Goal: Task Accomplishment & Management: Manage account settings

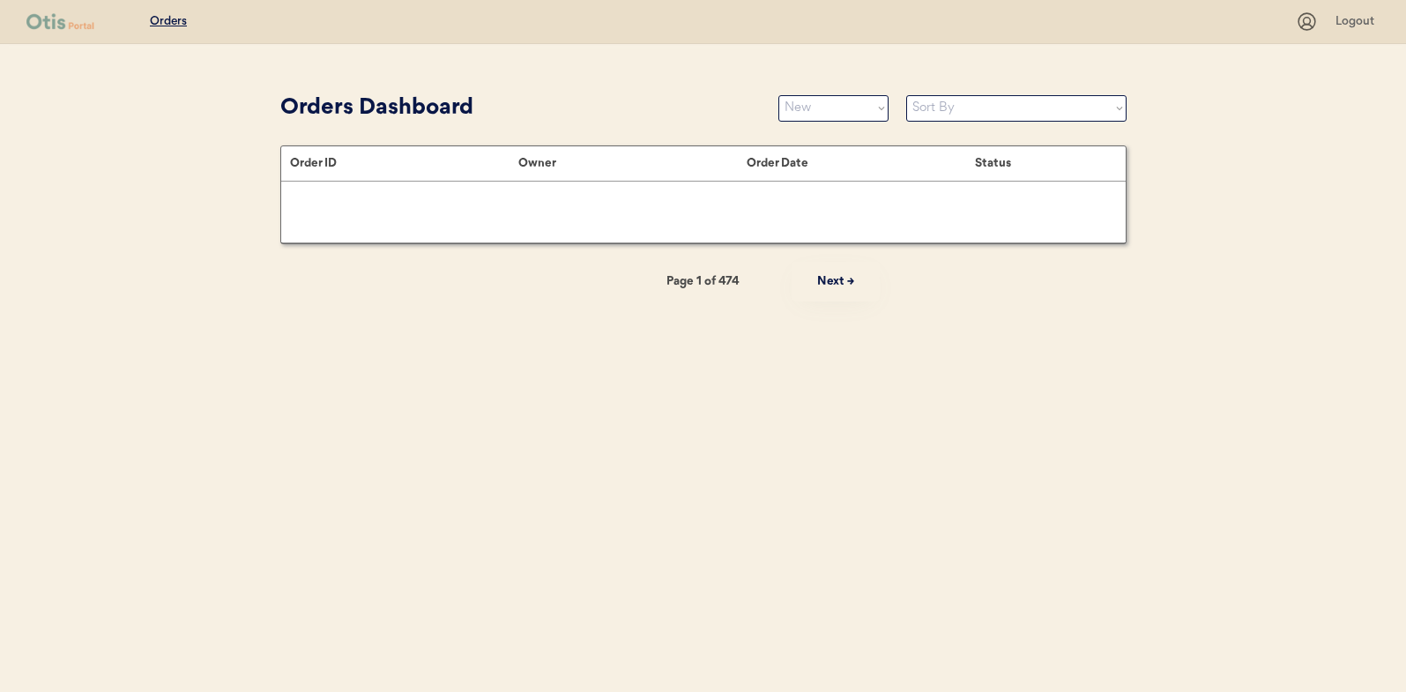
select select ""new""
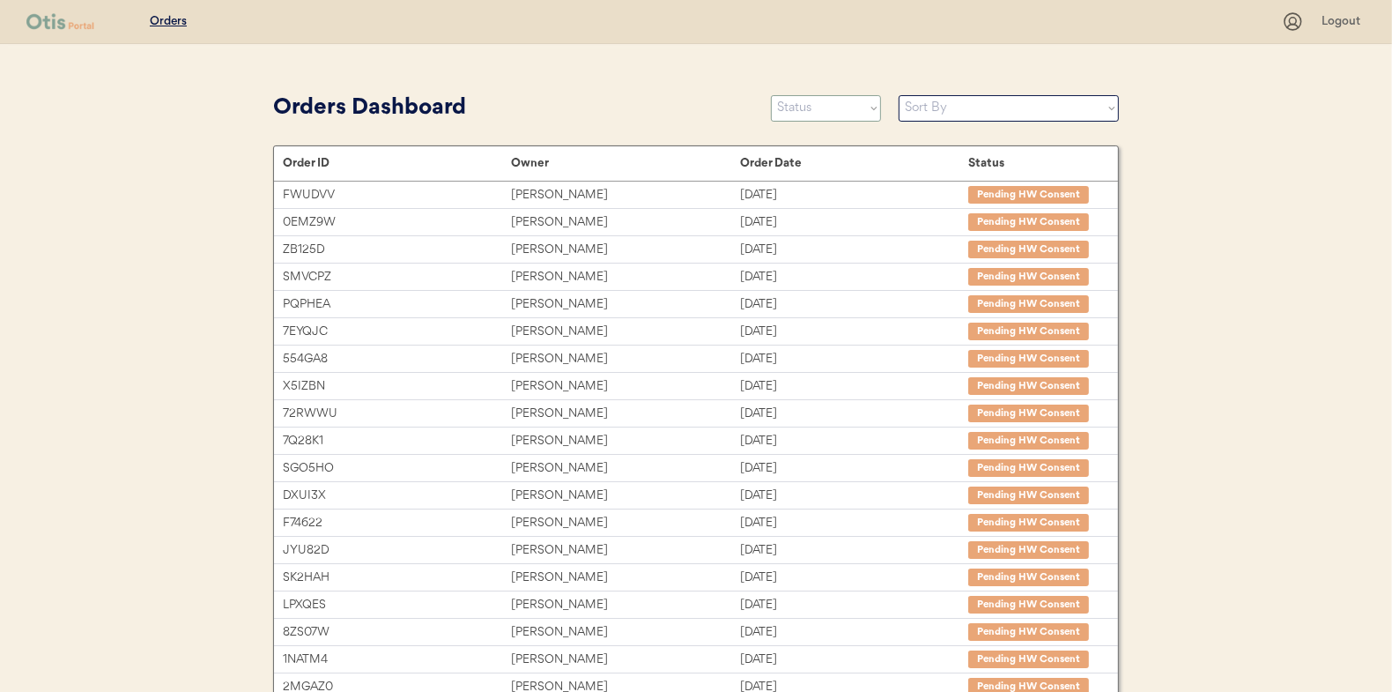
click at [785, 105] on select "Status On Hold New In Progress Complete Pending HW Consent Canceled" at bounding box center [826, 108] width 110 height 26
select select ""new""
click at [771, 95] on select "Status On Hold New In Progress Complete Pending HW Consent Canceled" at bounding box center [826, 108] width 110 height 26
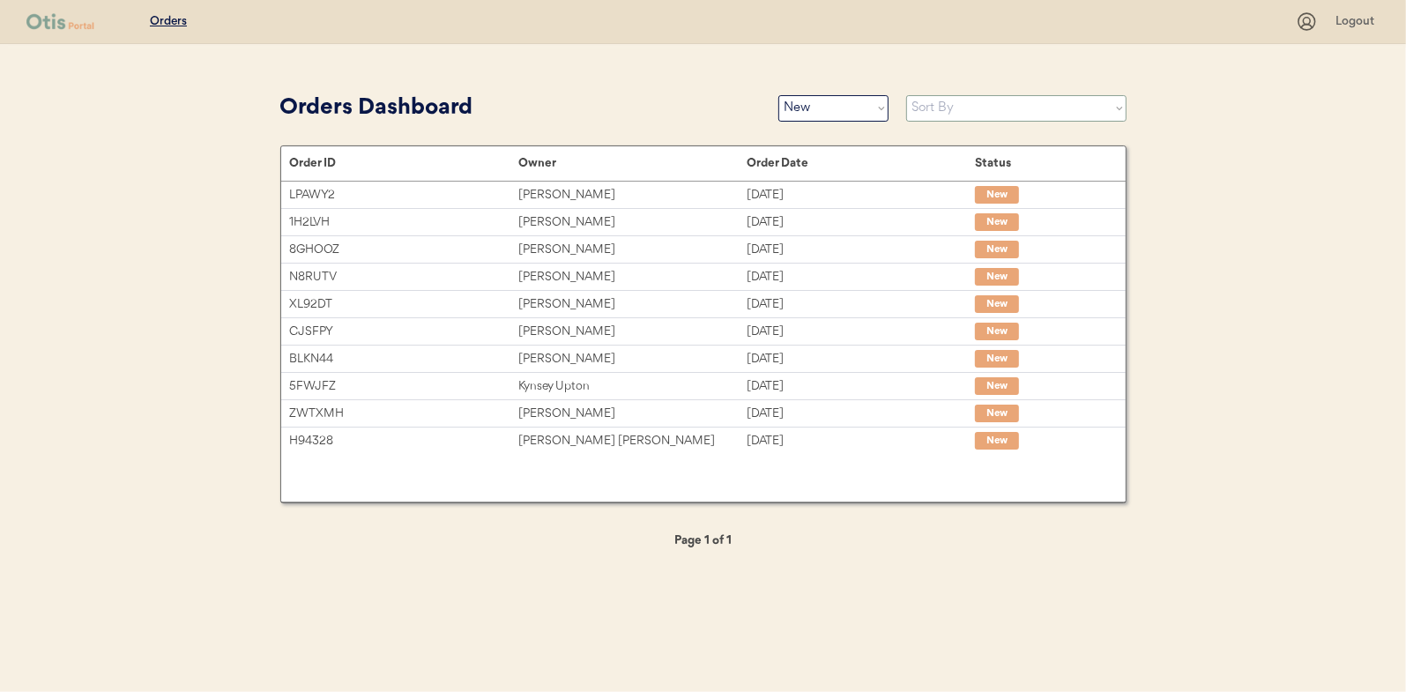
click at [922, 111] on select "Sort By Order Date (Newest → Oldest) Order Date (Oldest → Newest)" at bounding box center [1016, 108] width 220 height 26
select select ""Order Date (Oldest → Newest)""
click at [906, 95] on select "Sort By Order Date (Newest → Oldest) Order Date (Oldest → Newest)" at bounding box center [1016, 108] width 220 height 26
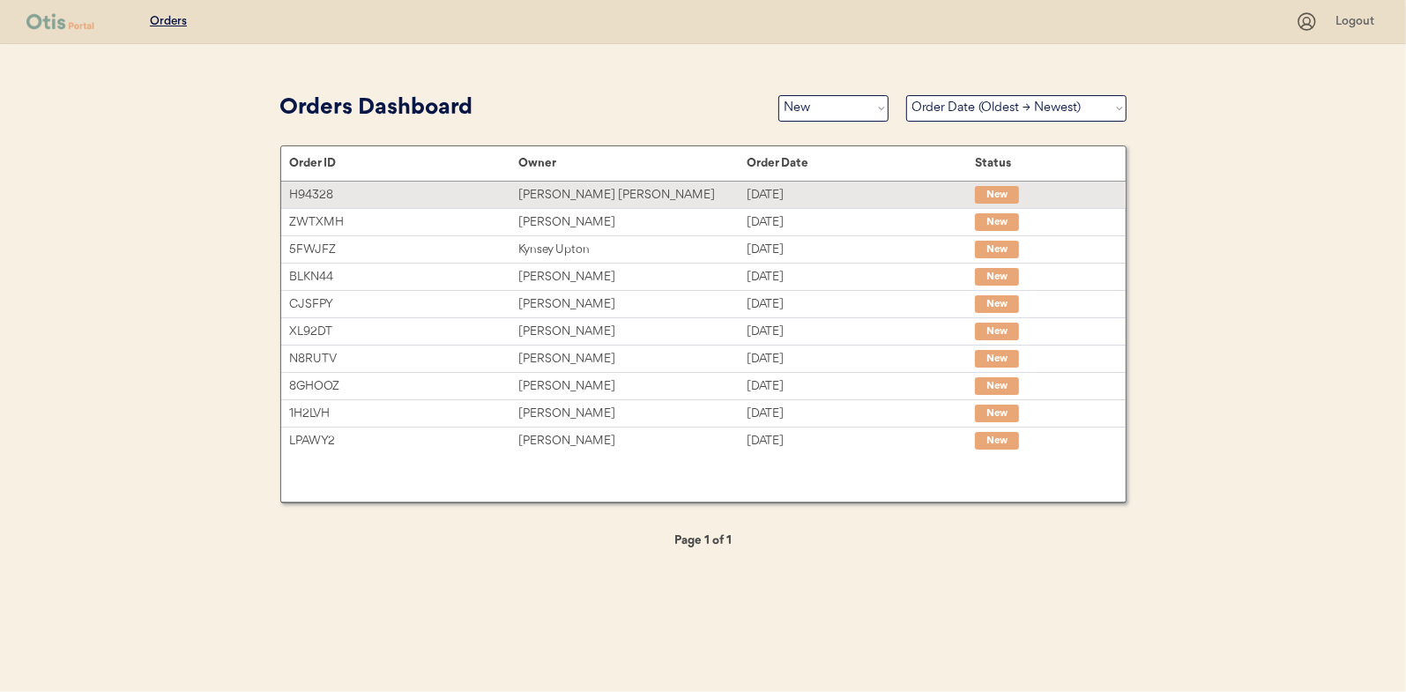
click at [590, 190] on div "Martha Caitlin Foster" at bounding box center [632, 195] width 228 height 20
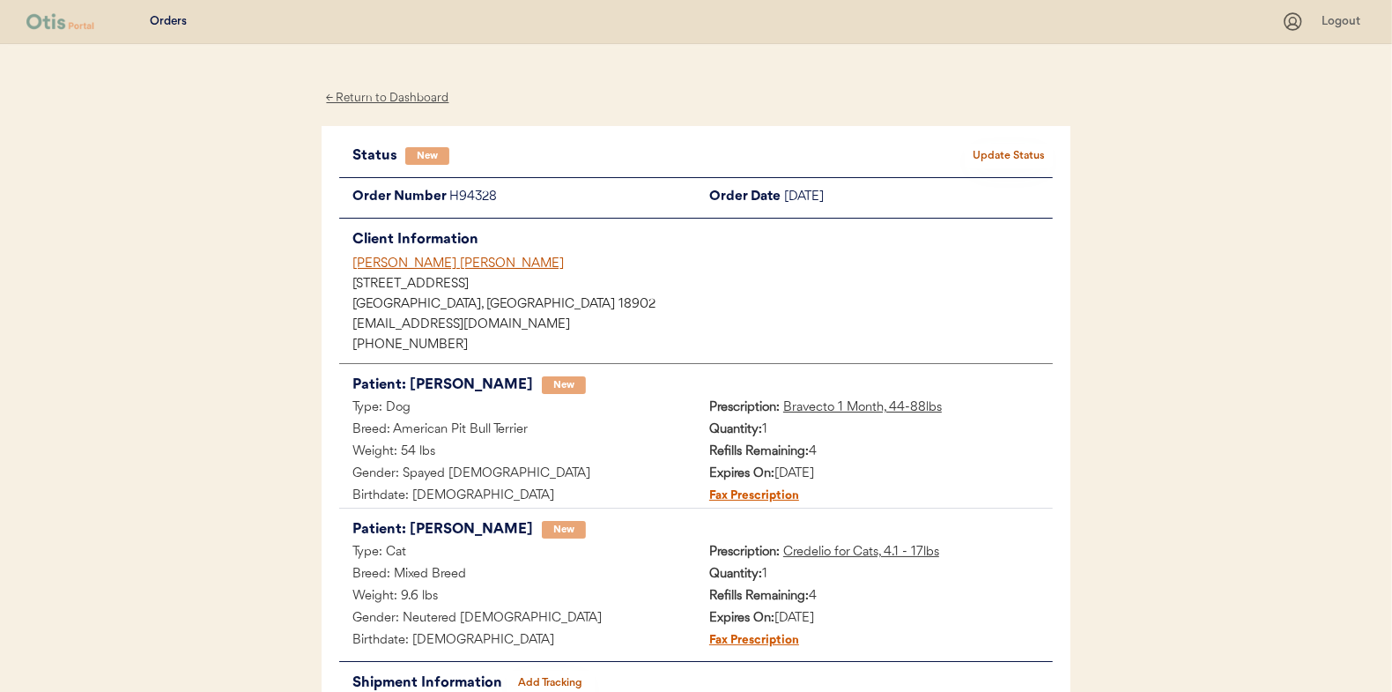
scroll to position [88, 0]
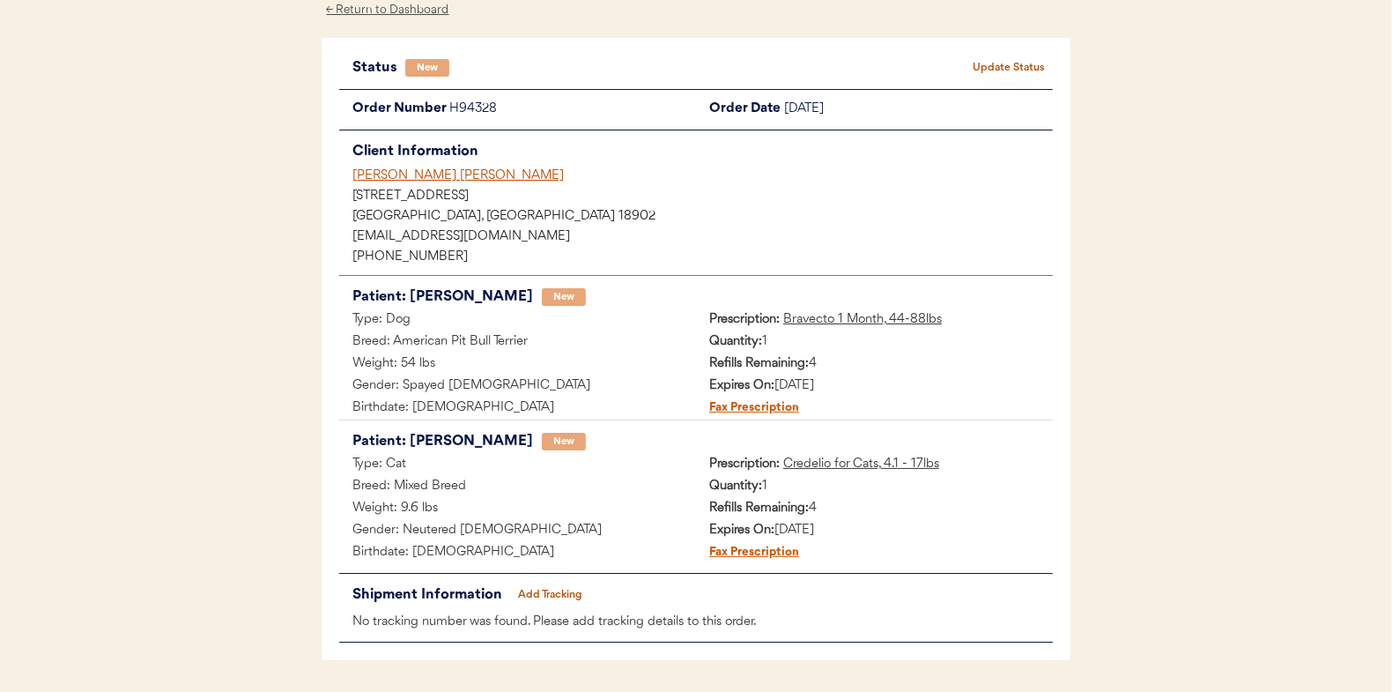
click at [1007, 62] on button "Update Status" at bounding box center [1009, 68] width 88 height 25
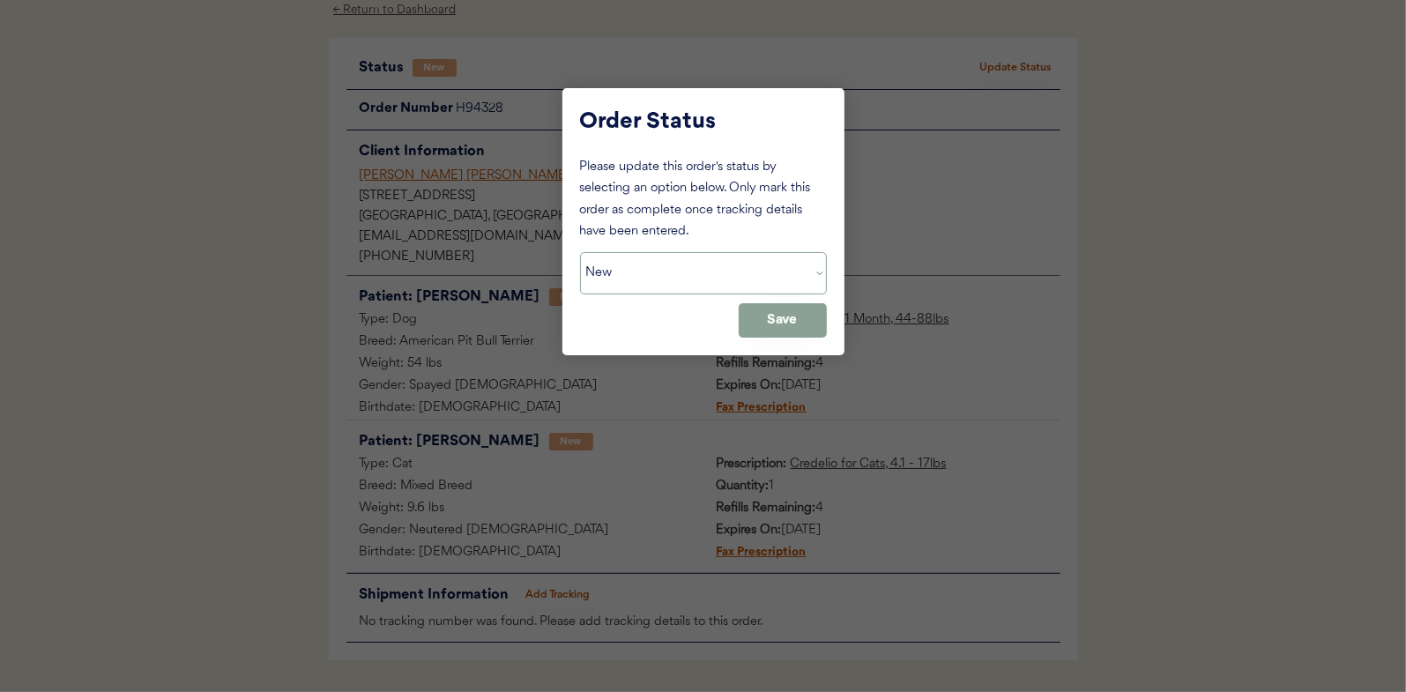
click at [644, 278] on select "Status On Hold New In Progress Complete Pending HW Consent Canceled" at bounding box center [703, 273] width 247 height 42
select select ""in_progress""
click at [580, 252] on select "Status On Hold New In Progress Complete Pending HW Consent Canceled" at bounding box center [703, 273] width 247 height 42
click at [793, 315] on button "Save" at bounding box center [782, 320] width 88 height 34
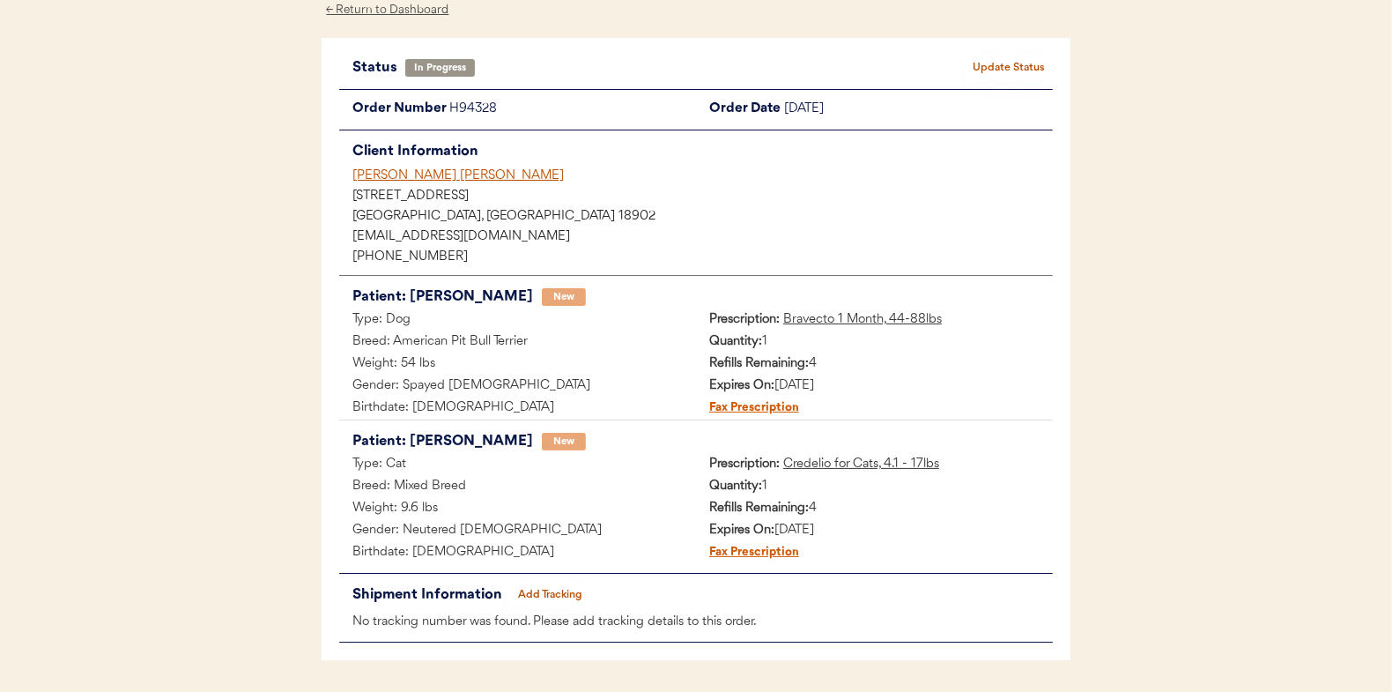
scroll to position [0, 0]
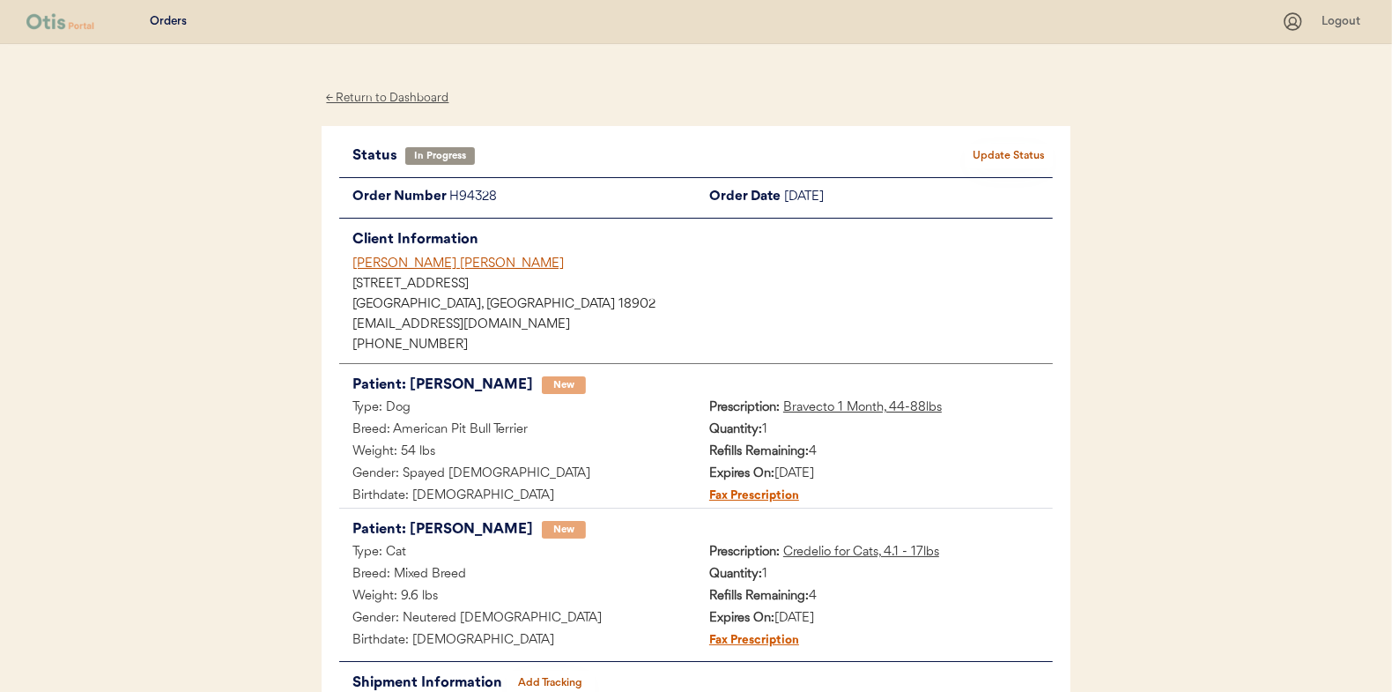
click at [375, 93] on div "← Return to Dashboard" at bounding box center [388, 98] width 132 height 20
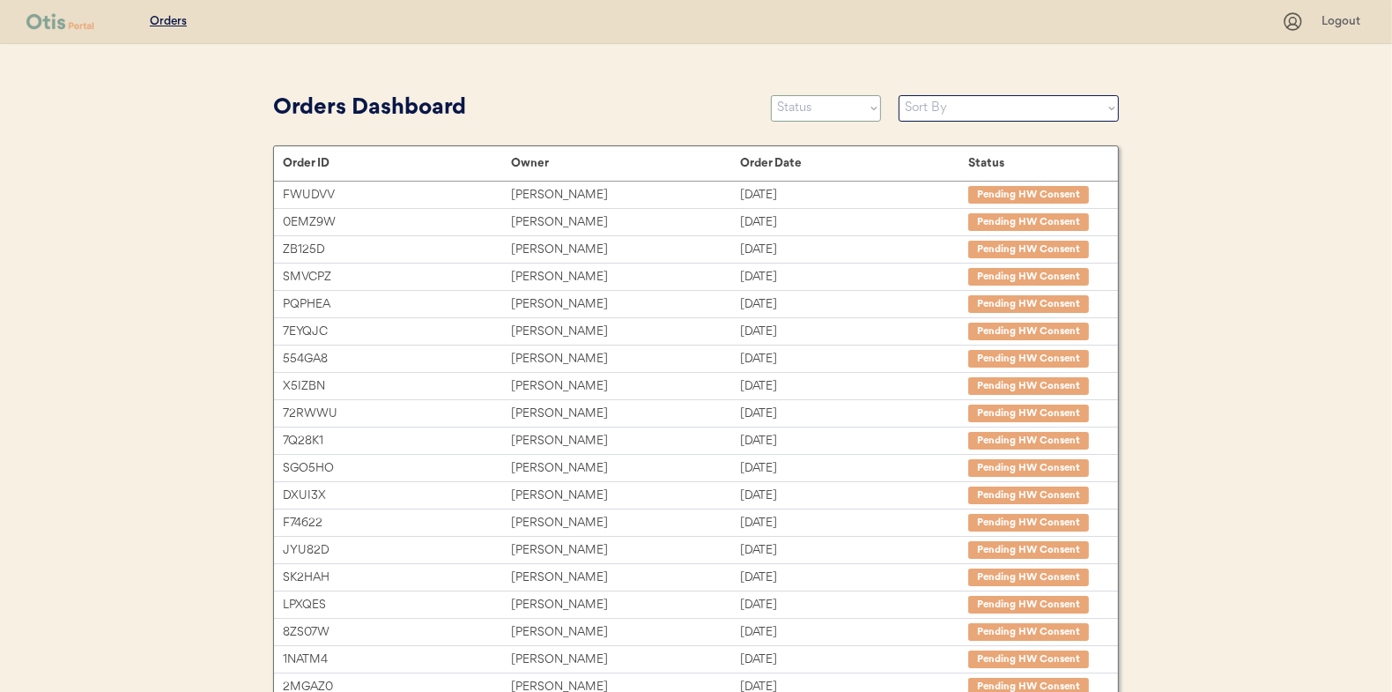
click at [813, 116] on select "Status On Hold New In Progress Complete Pending HW Consent Canceled" at bounding box center [826, 108] width 110 height 26
click at [771, 95] on select "Status On Hold New In Progress Complete Pending HW Consent Canceled" at bounding box center [826, 108] width 110 height 26
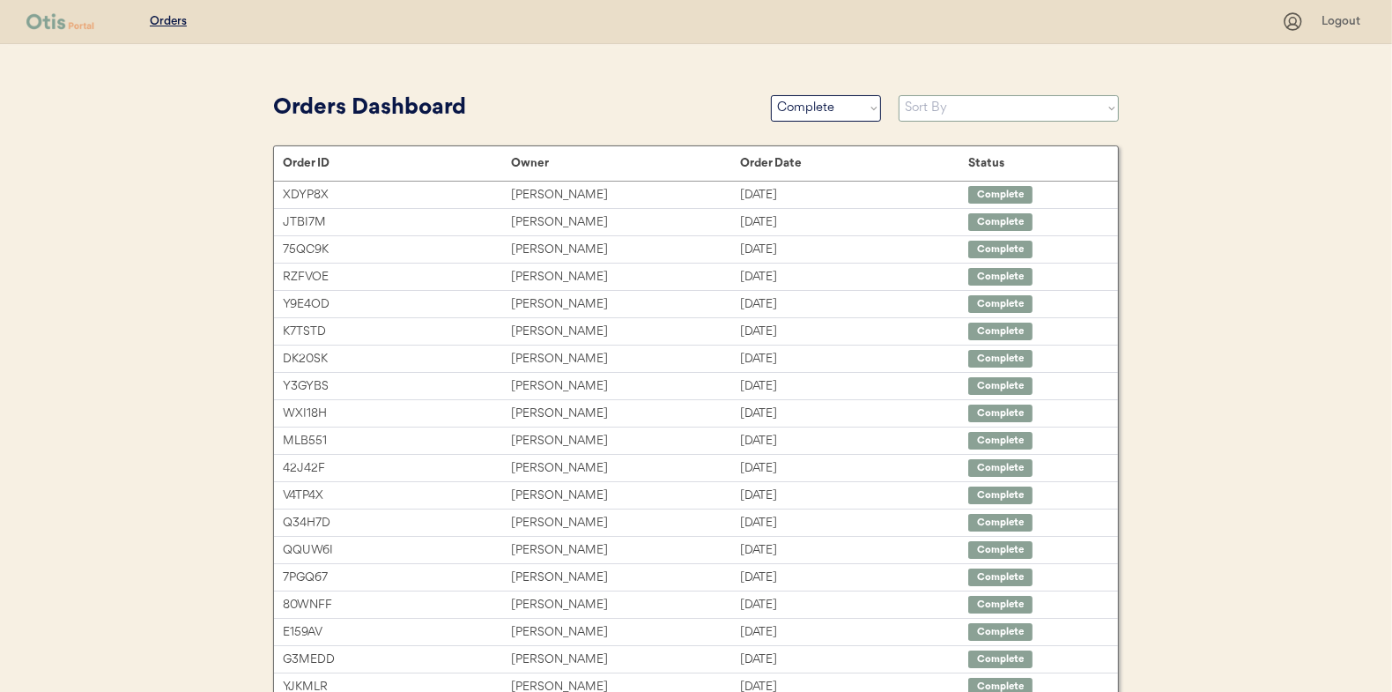
click at [922, 108] on select "Sort By Order Date (Newest → Oldest) Order Date (Oldest → Newest)" at bounding box center [1009, 108] width 220 height 26
click at [806, 105] on select "Status On Hold New In Progress Complete Pending HW Consent Canceled" at bounding box center [826, 108] width 110 height 26
select select ""new""
click at [771, 95] on select "Status On Hold New In Progress Complete Pending HW Consent Canceled" at bounding box center [826, 108] width 110 height 26
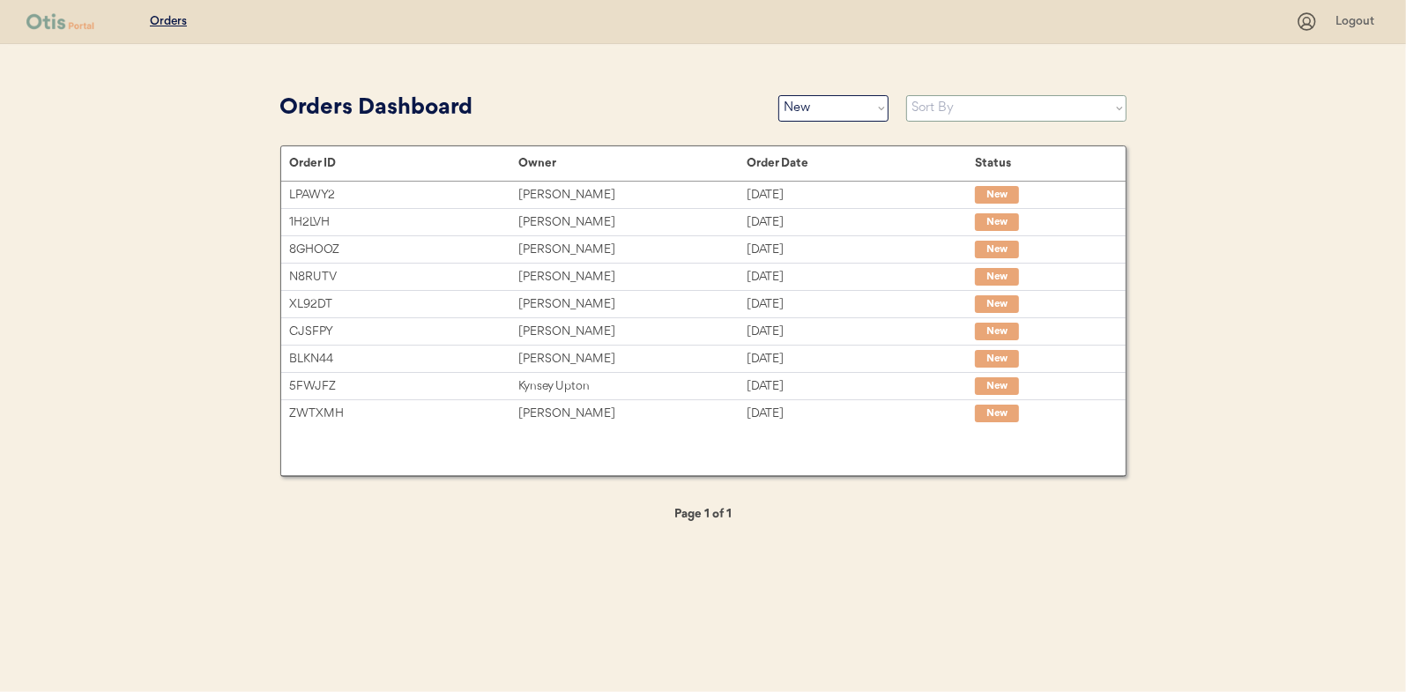
click at [931, 104] on select "Sort By Order Date (Newest → Oldest) Order Date (Oldest → Newest)" at bounding box center [1016, 108] width 220 height 26
select select ""Order Date (Oldest → Newest)""
click at [906, 95] on select "Sort By Order Date (Newest → Oldest) Order Date (Oldest → Newest)" at bounding box center [1016, 108] width 220 height 26
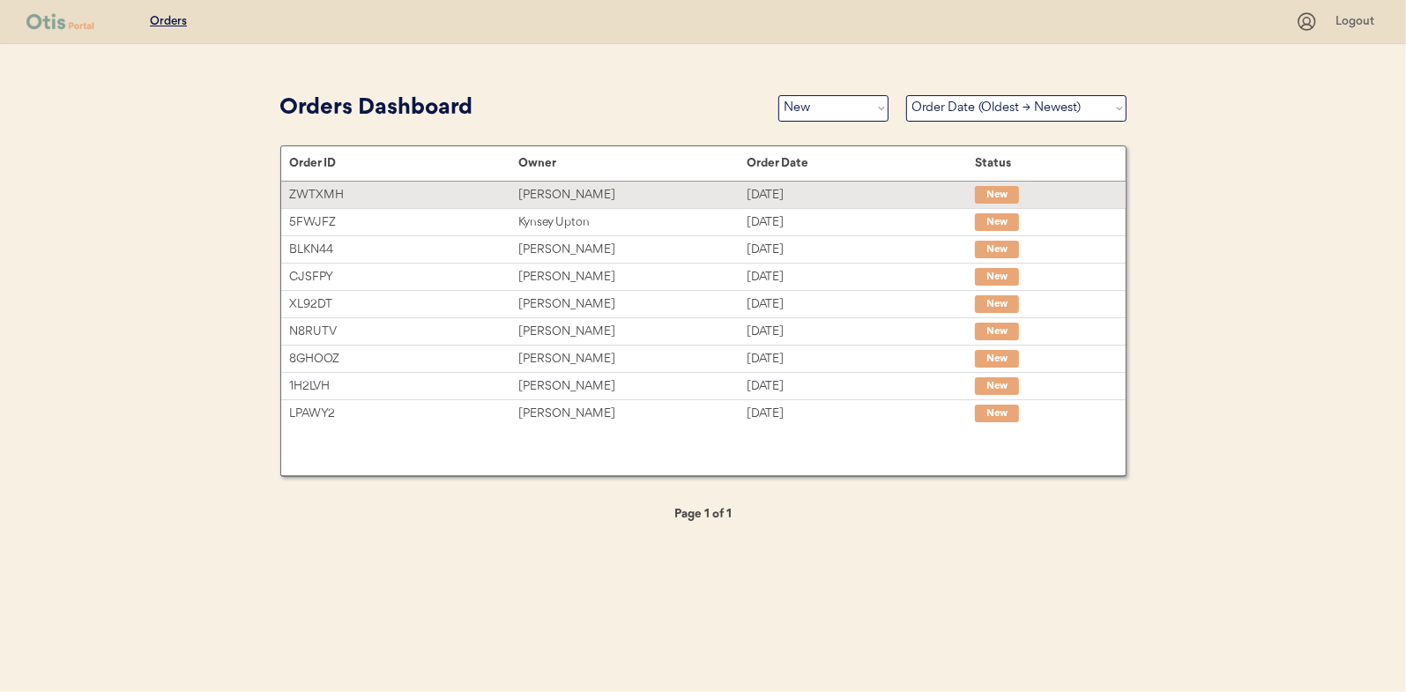
click at [556, 190] on div "Jamie Thompson" at bounding box center [632, 195] width 228 height 20
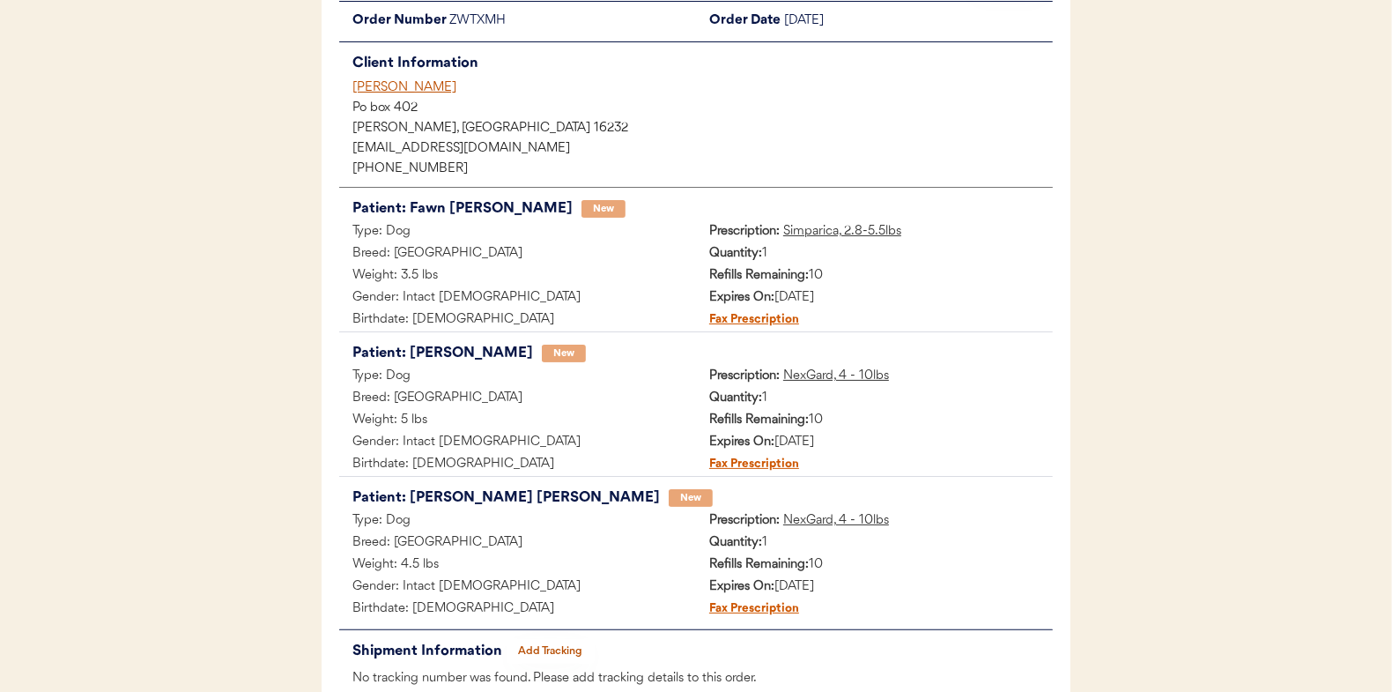
scroll to position [88, 0]
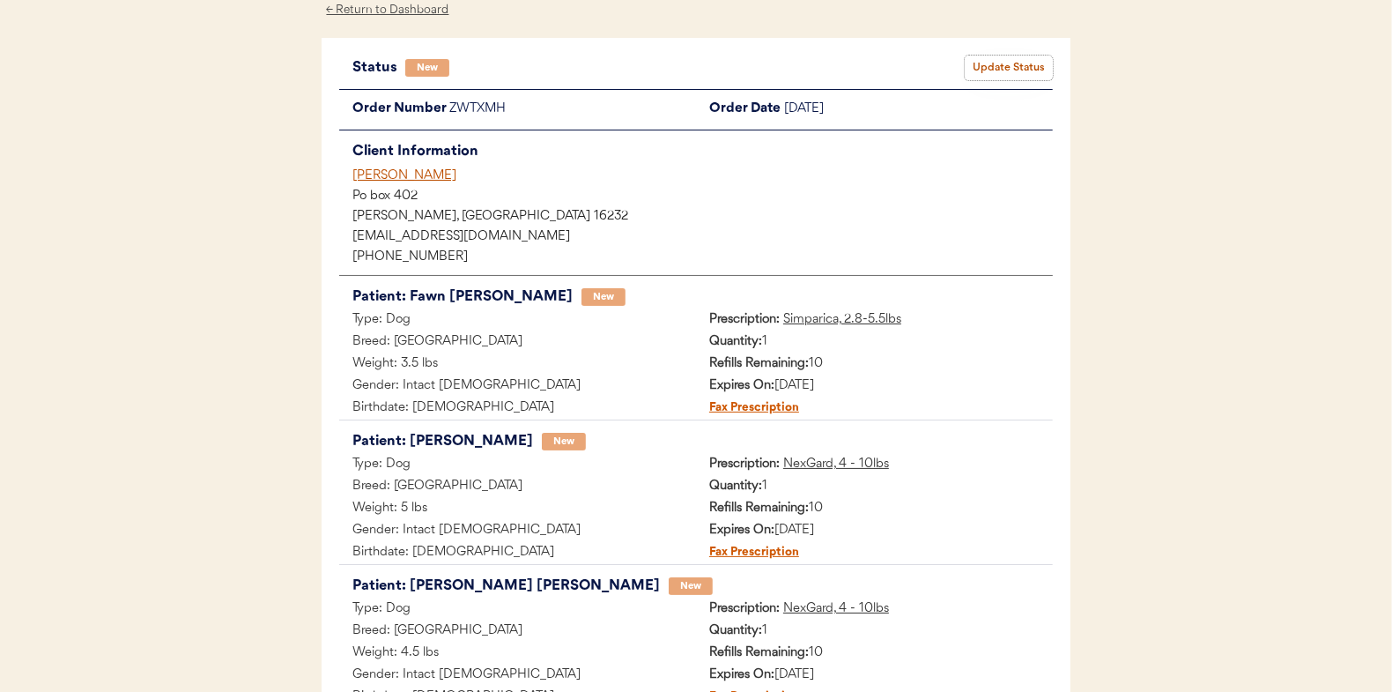
click at [1002, 59] on button "Update Status" at bounding box center [1009, 68] width 88 height 25
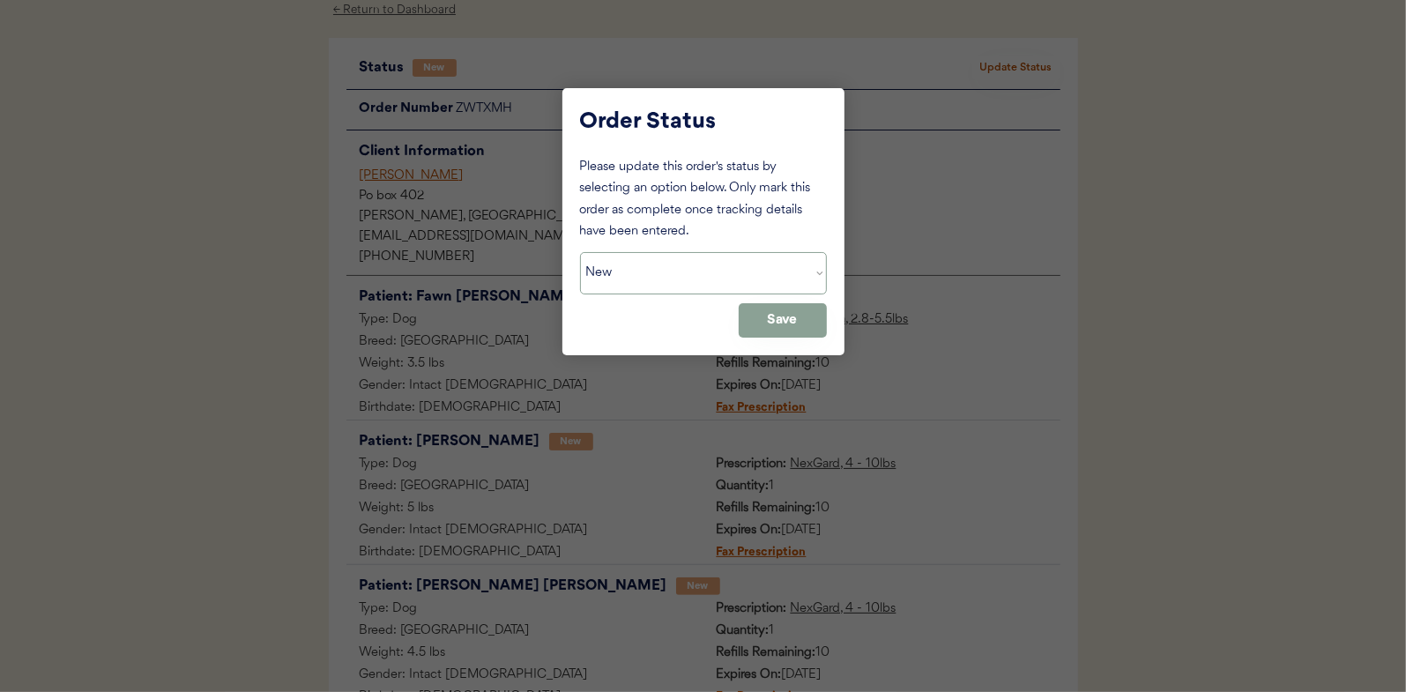
click at [660, 264] on select "Status On Hold New In Progress Complete Pending HW Consent Canceled" at bounding box center [703, 273] width 247 height 42
select select ""in_progress""
click at [580, 252] on select "Status On Hold New In Progress Complete Pending HW Consent Canceled" at bounding box center [703, 273] width 247 height 42
click at [798, 321] on button "Save" at bounding box center [782, 320] width 88 height 34
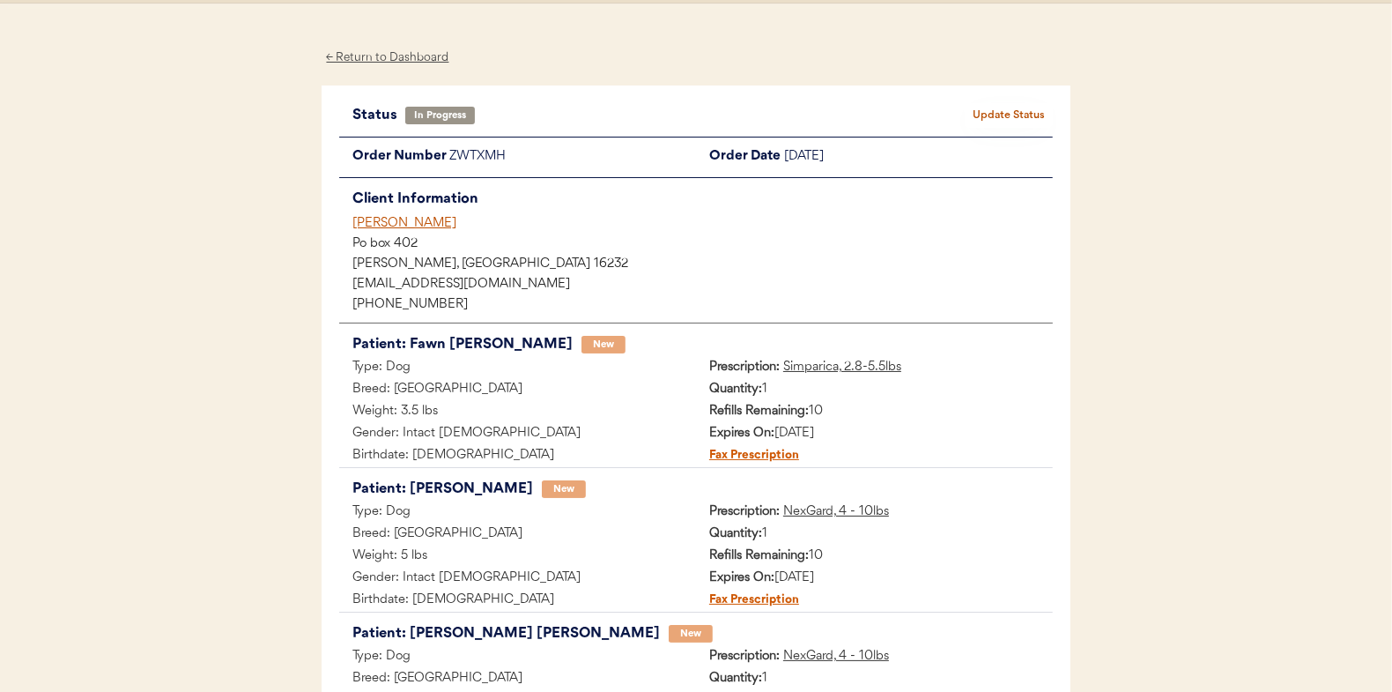
scroll to position [0, 0]
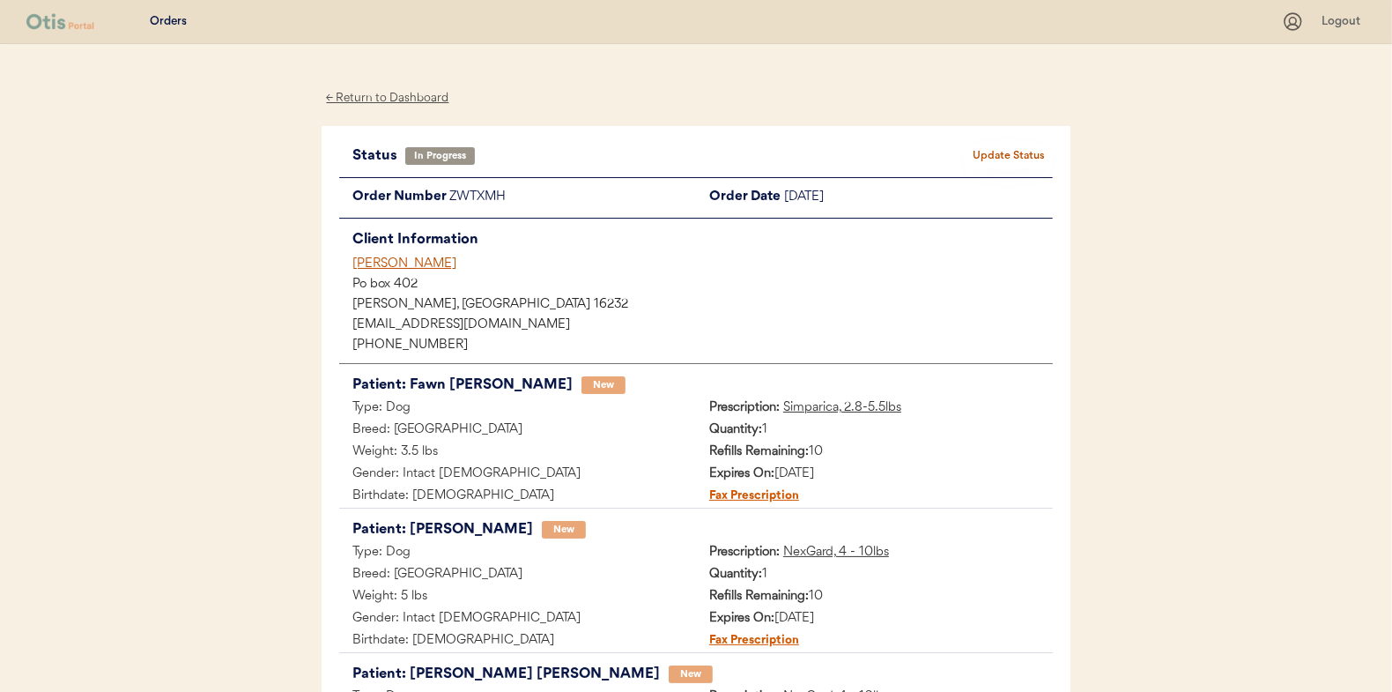
click at [380, 93] on div "← Return to Dashboard" at bounding box center [388, 98] width 132 height 20
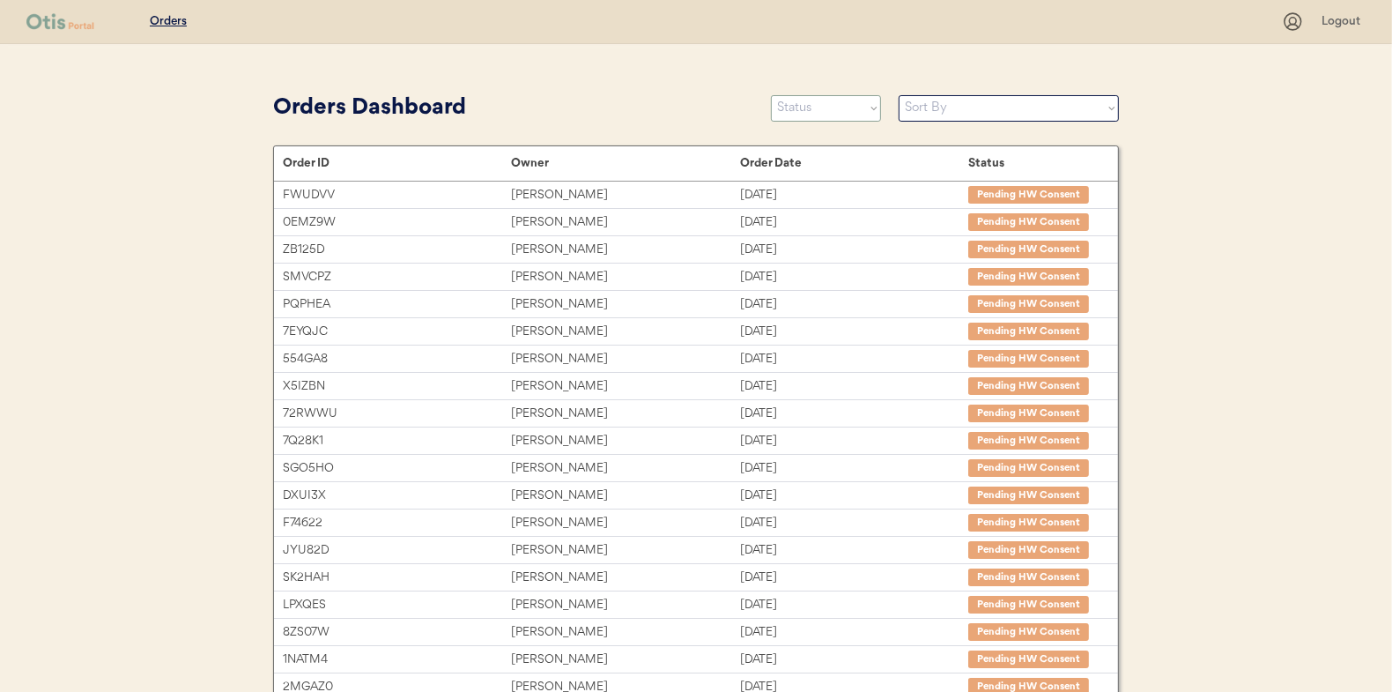
click at [828, 114] on select "Status On Hold New In Progress Complete Pending HW Consent Canceled" at bounding box center [826, 108] width 110 height 26
select select ""new""
click at [771, 95] on select "Status On Hold New In Progress Complete Pending HW Consent Canceled" at bounding box center [826, 108] width 110 height 26
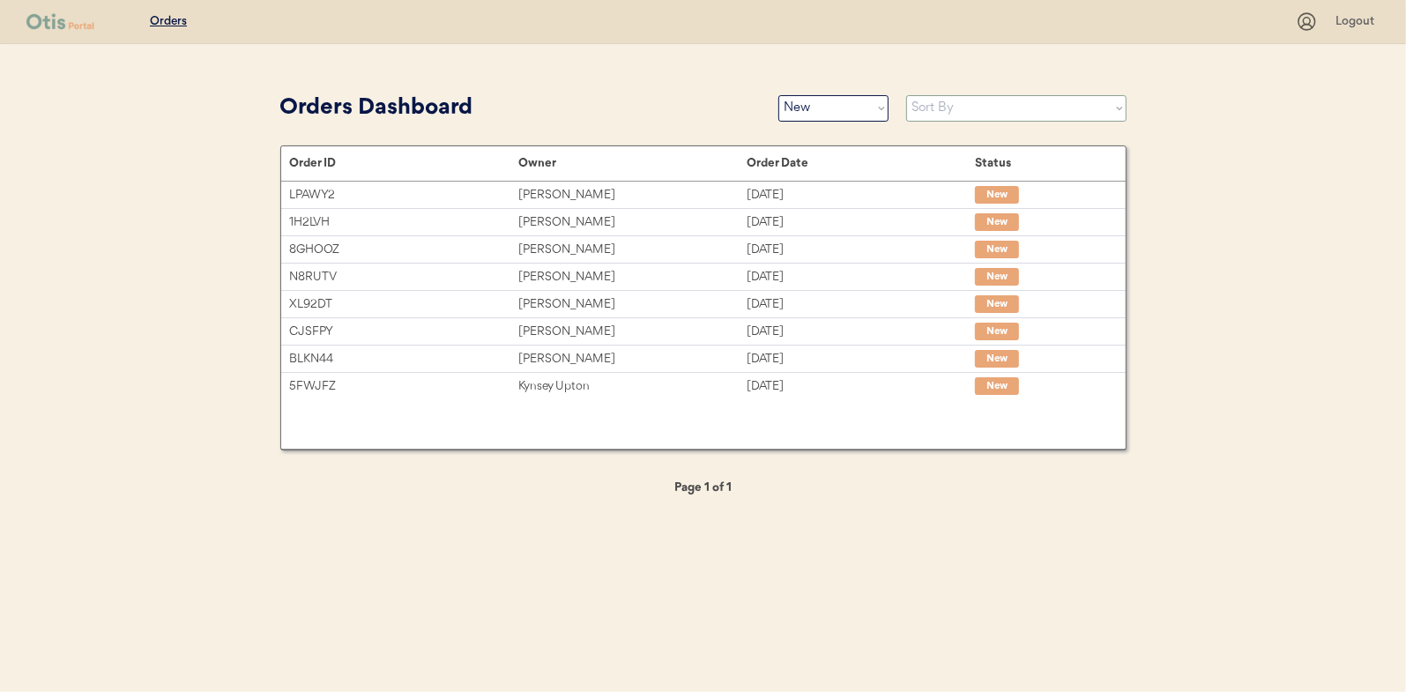
click at [924, 108] on select "Sort By Order Date (Newest → Oldest) Order Date (Oldest → Newest)" at bounding box center [1016, 108] width 220 height 26
select select ""Order Date (Oldest → Newest)""
click at [906, 95] on select "Sort By Order Date (Newest → Oldest) Order Date (Oldest → Newest)" at bounding box center [1016, 108] width 220 height 26
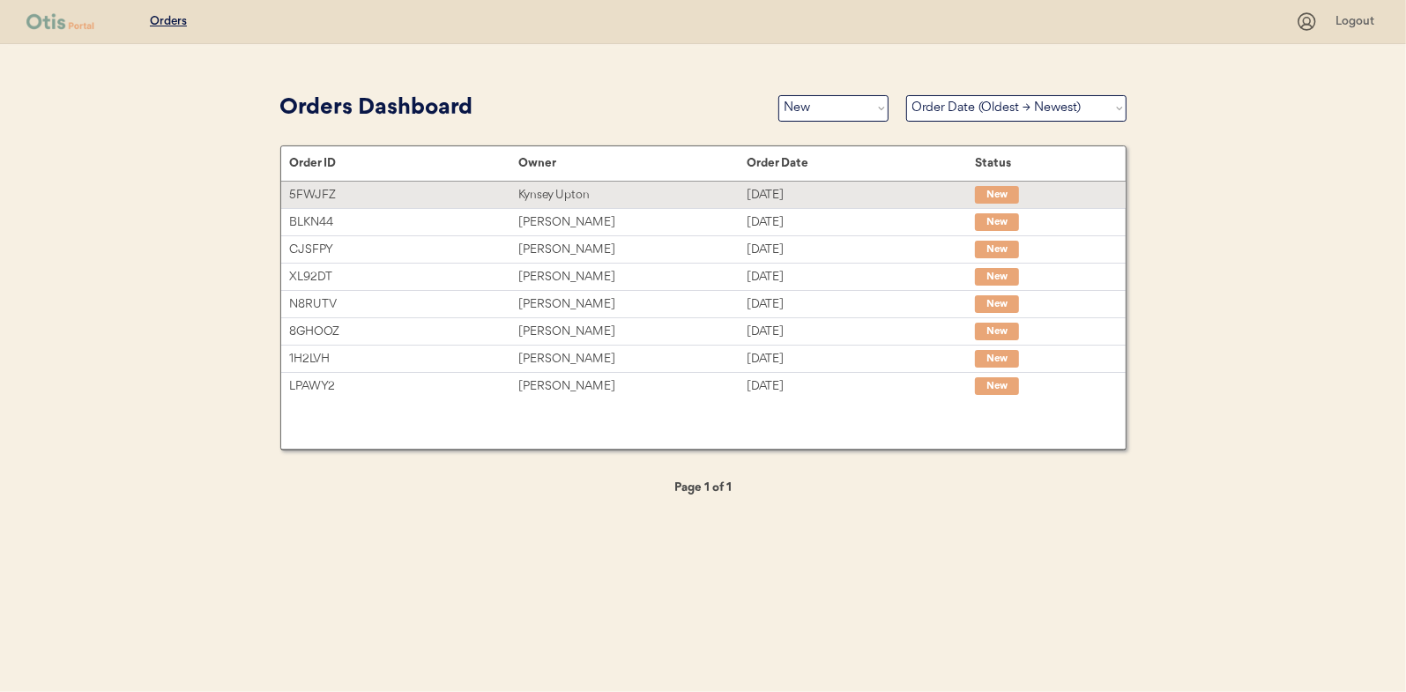
click at [545, 190] on div "Kynsey Upton" at bounding box center [632, 195] width 228 height 20
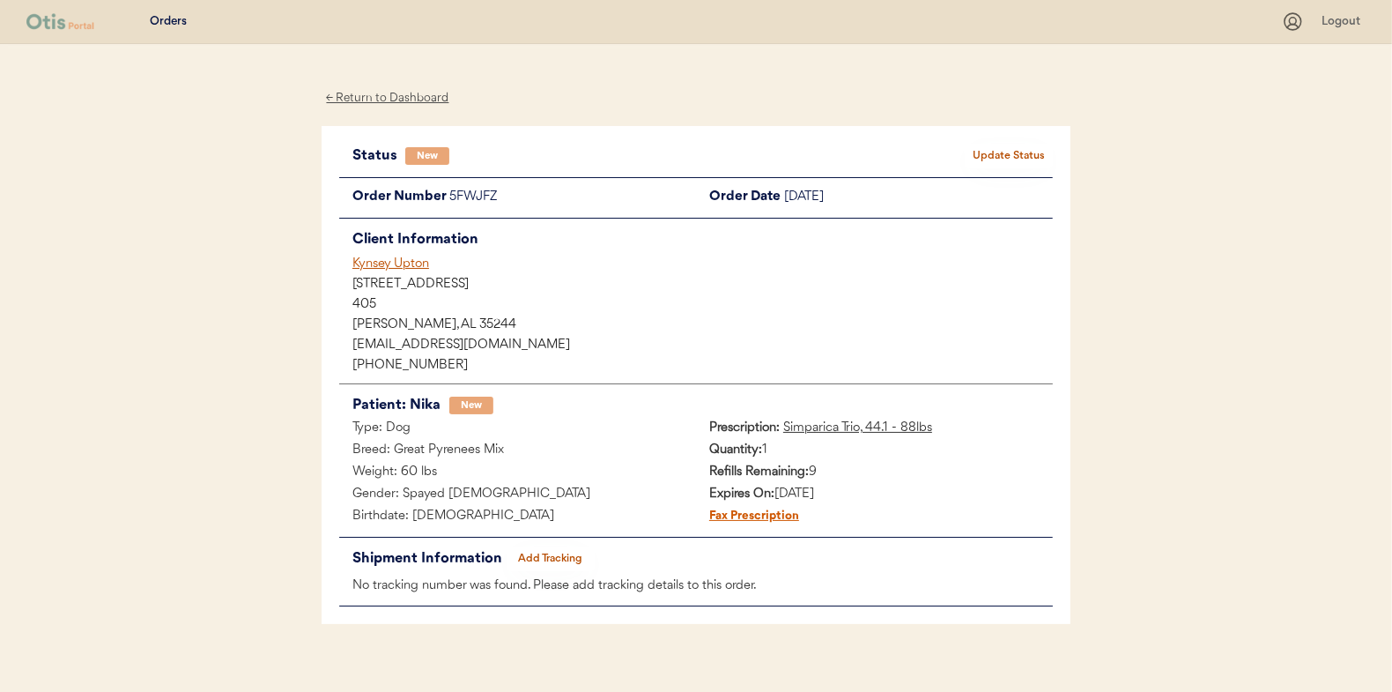
click at [1013, 154] on button "Update Status" at bounding box center [1009, 156] width 88 height 25
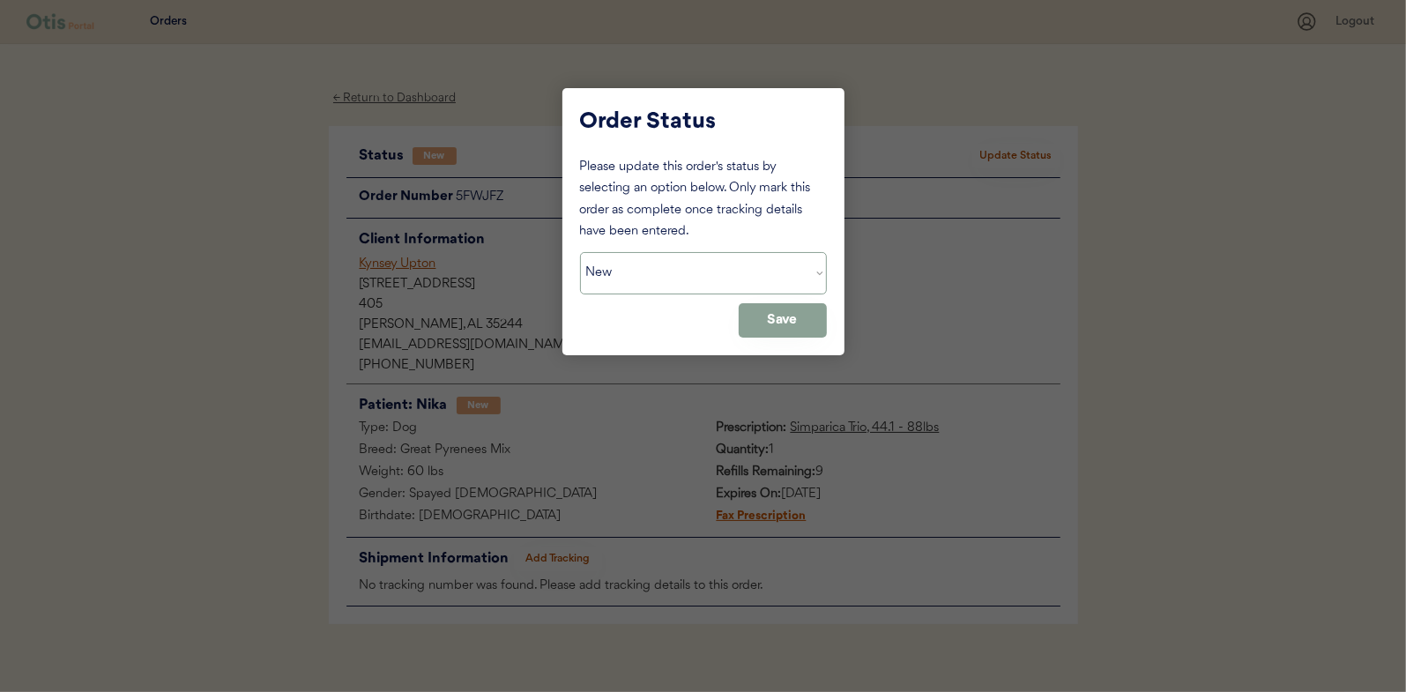
click at [640, 283] on select "Status On Hold New In Progress Complete Pending HW Consent Canceled" at bounding box center [703, 273] width 247 height 42
select select ""in_progress""
click at [580, 252] on select "Status On Hold New In Progress Complete Pending HW Consent Canceled" at bounding box center [703, 273] width 247 height 42
click at [815, 317] on button "Save" at bounding box center [782, 320] width 88 height 34
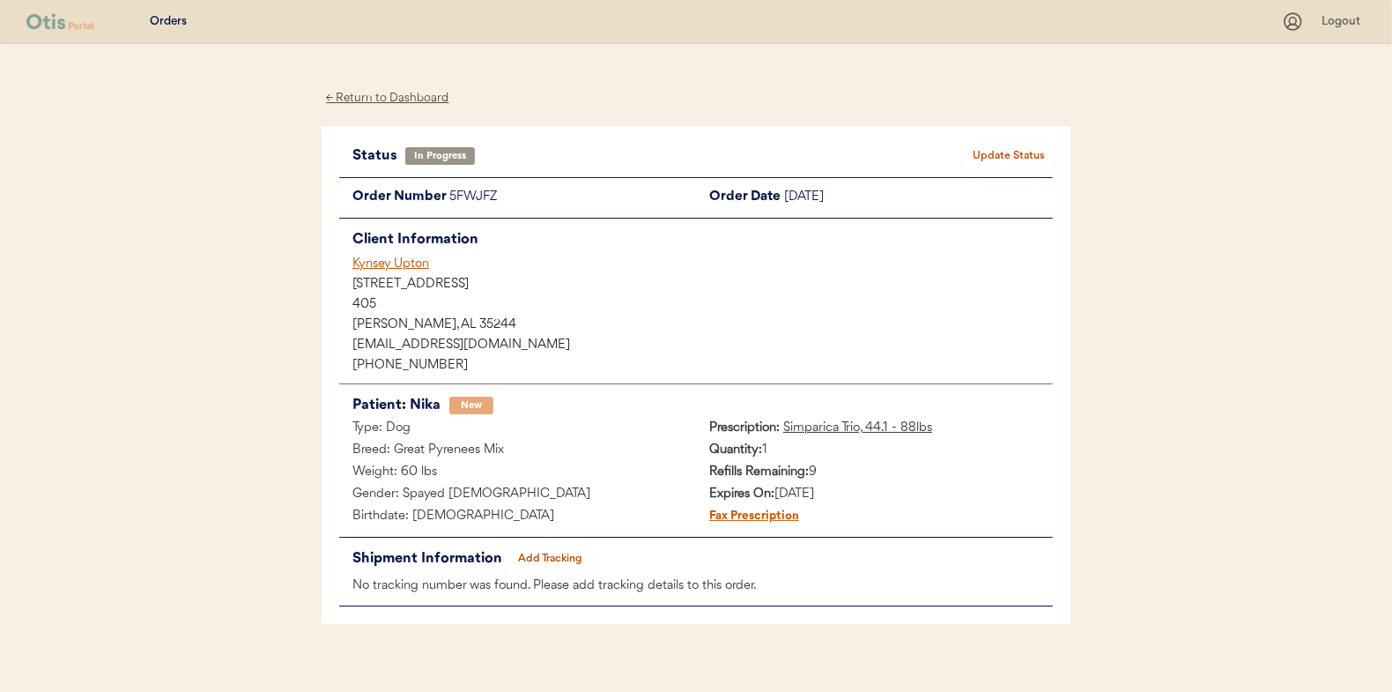
click at [396, 85] on div "← Return to Dashboard Status In Progress Update Status Order Number 5FWJFZ Orde…" at bounding box center [696, 378] width 749 height 668
click at [395, 100] on div "← Return to Dashboard" at bounding box center [388, 98] width 132 height 20
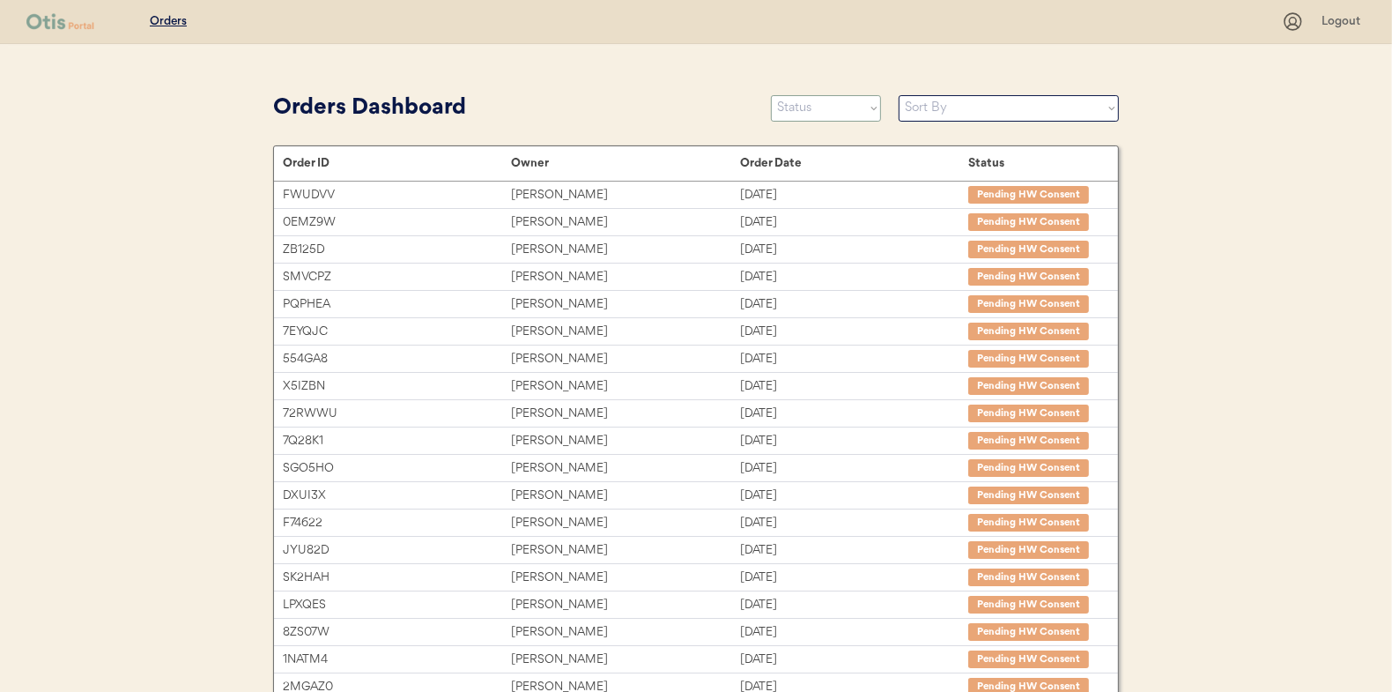
click at [823, 108] on select "Status On Hold New In Progress Complete Pending HW Consent Canceled" at bounding box center [826, 108] width 110 height 26
select select ""new""
click at [771, 95] on select "Status On Hold New In Progress Complete Pending HW Consent Canceled" at bounding box center [826, 108] width 110 height 26
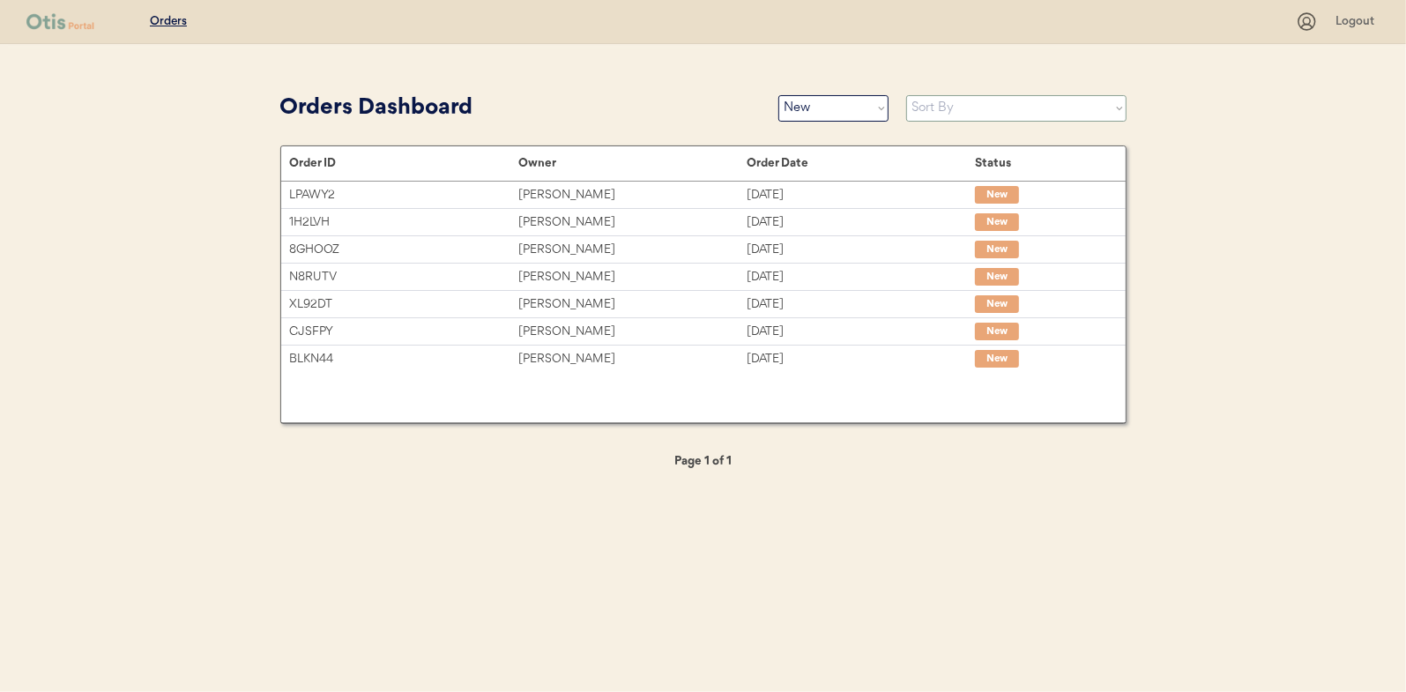
click at [949, 111] on select "Sort By Order Date (Newest → Oldest) Order Date (Oldest → Newest)" at bounding box center [1016, 108] width 220 height 26
select select ""Order Date (Oldest → Newest)""
click at [906, 95] on select "Sort By Order Date (Newest → Oldest) Order Date (Oldest → Newest)" at bounding box center [1016, 108] width 220 height 26
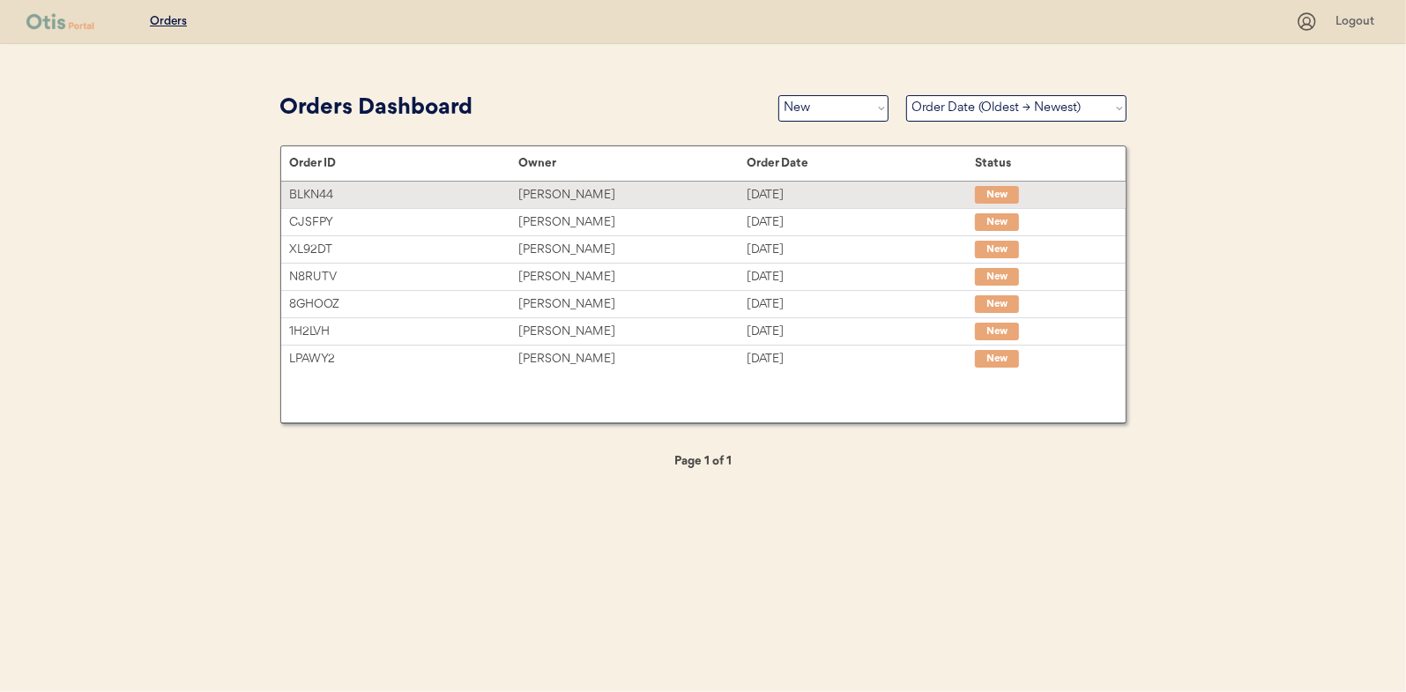
click at [557, 195] on div "sheila james" at bounding box center [632, 195] width 228 height 20
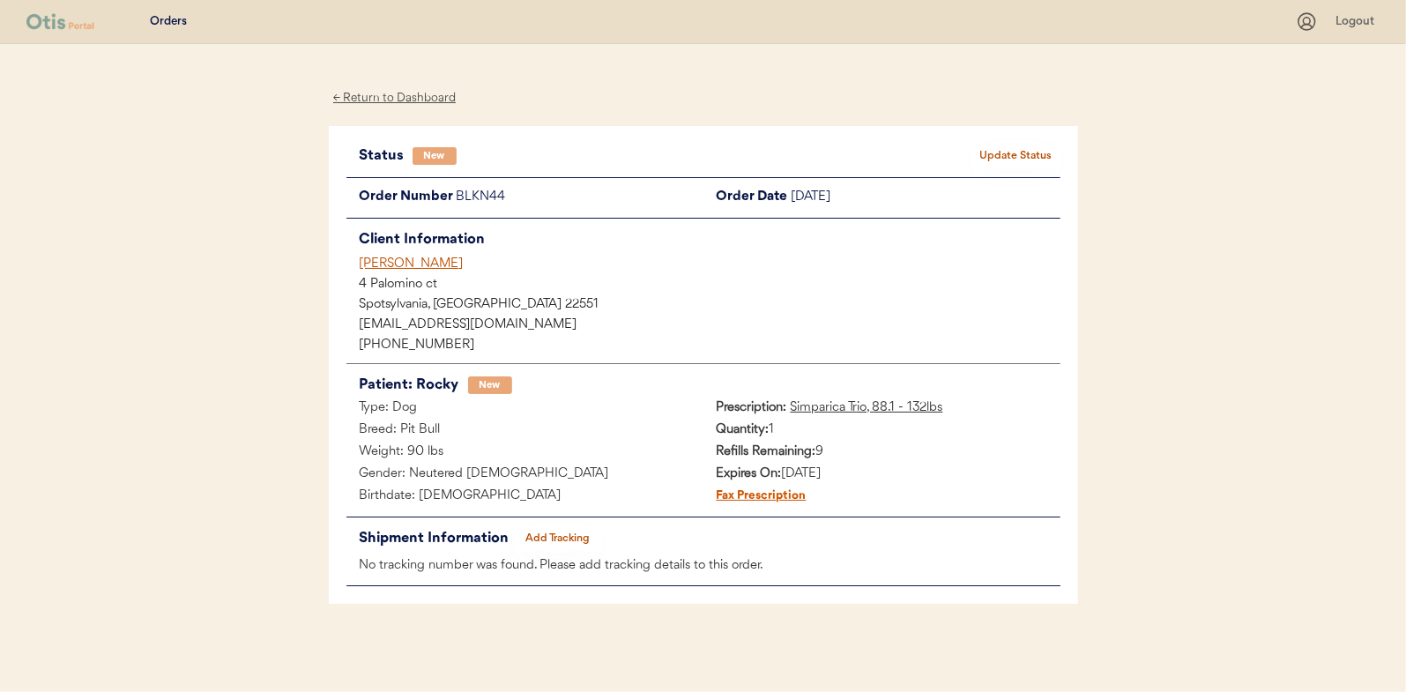
click at [1024, 154] on button "Update Status" at bounding box center [1016, 156] width 88 height 25
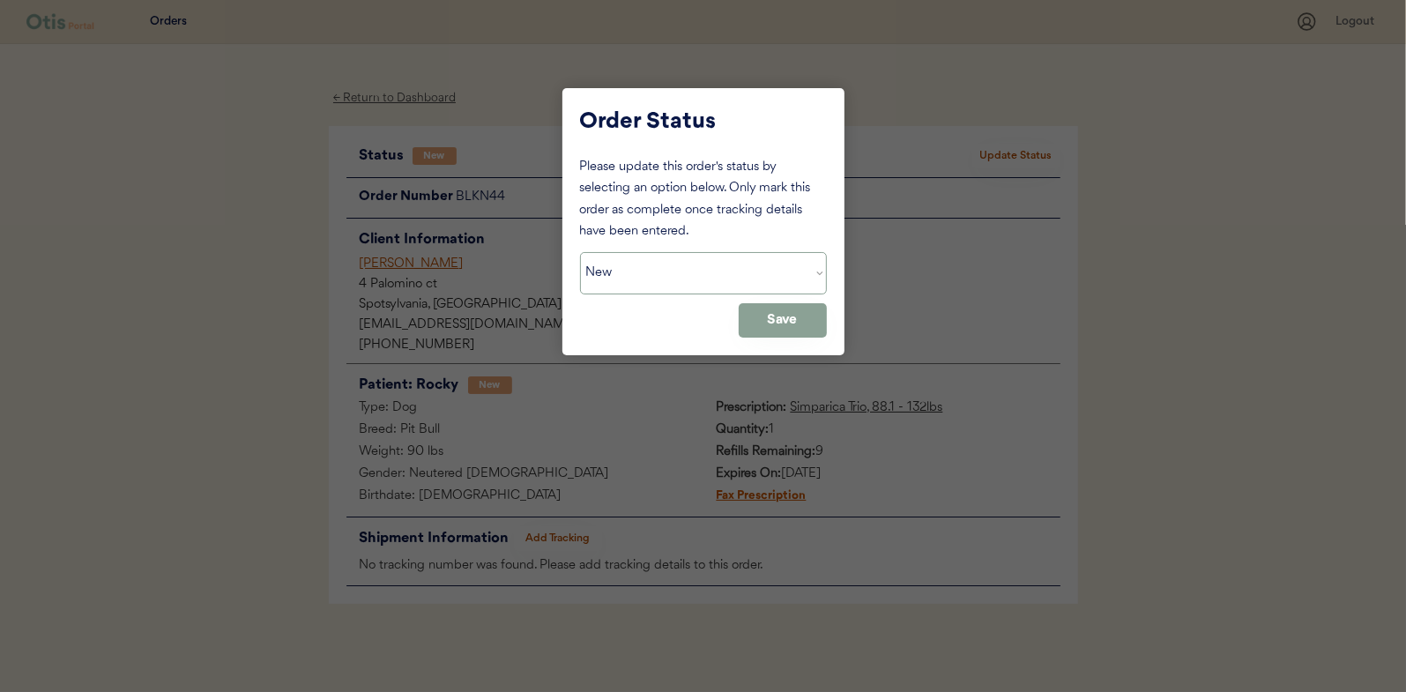
click at [653, 280] on select "Status On Hold New In Progress Complete Pending HW Consent Canceled" at bounding box center [703, 273] width 247 height 42
select select ""in_progress""
click at [580, 252] on select "Status On Hold New In Progress Complete Pending HW Consent Canceled" at bounding box center [703, 273] width 247 height 42
click at [766, 317] on button "Save" at bounding box center [782, 320] width 88 height 34
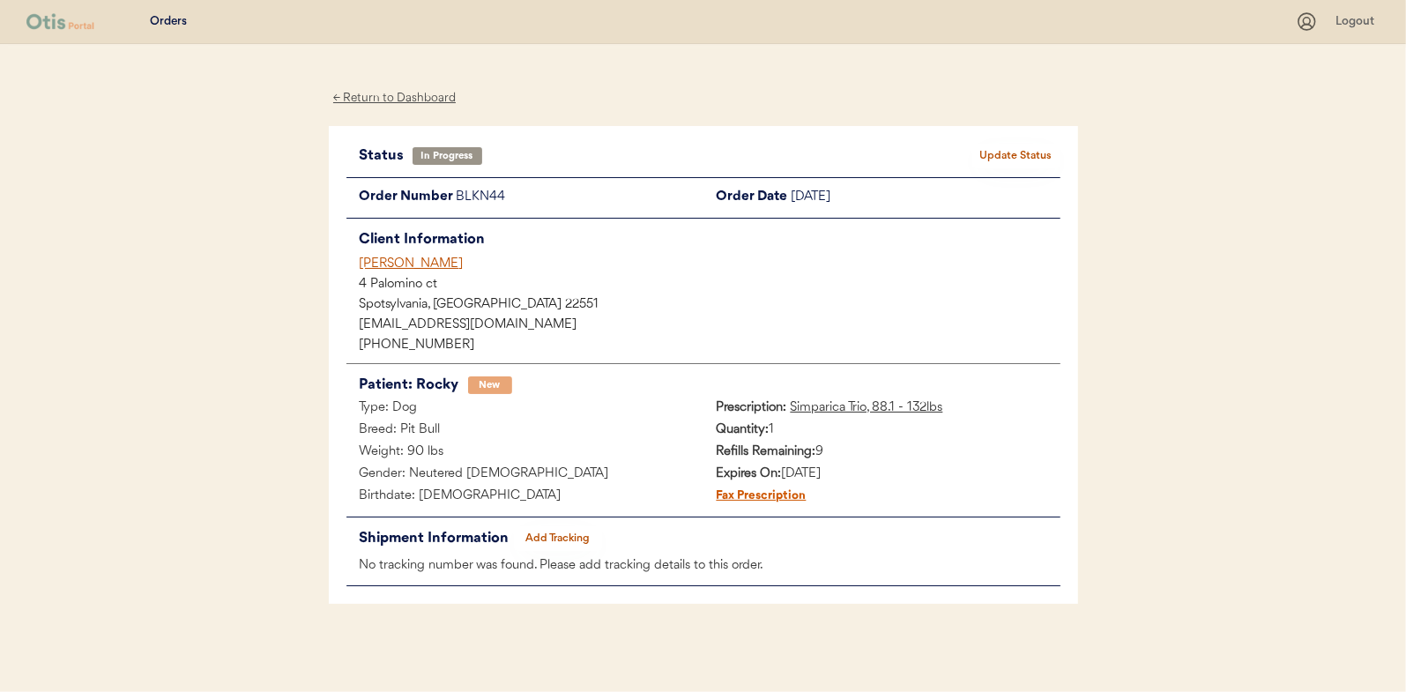
click at [398, 96] on div "← Return to Dashboard" at bounding box center [395, 98] width 132 height 20
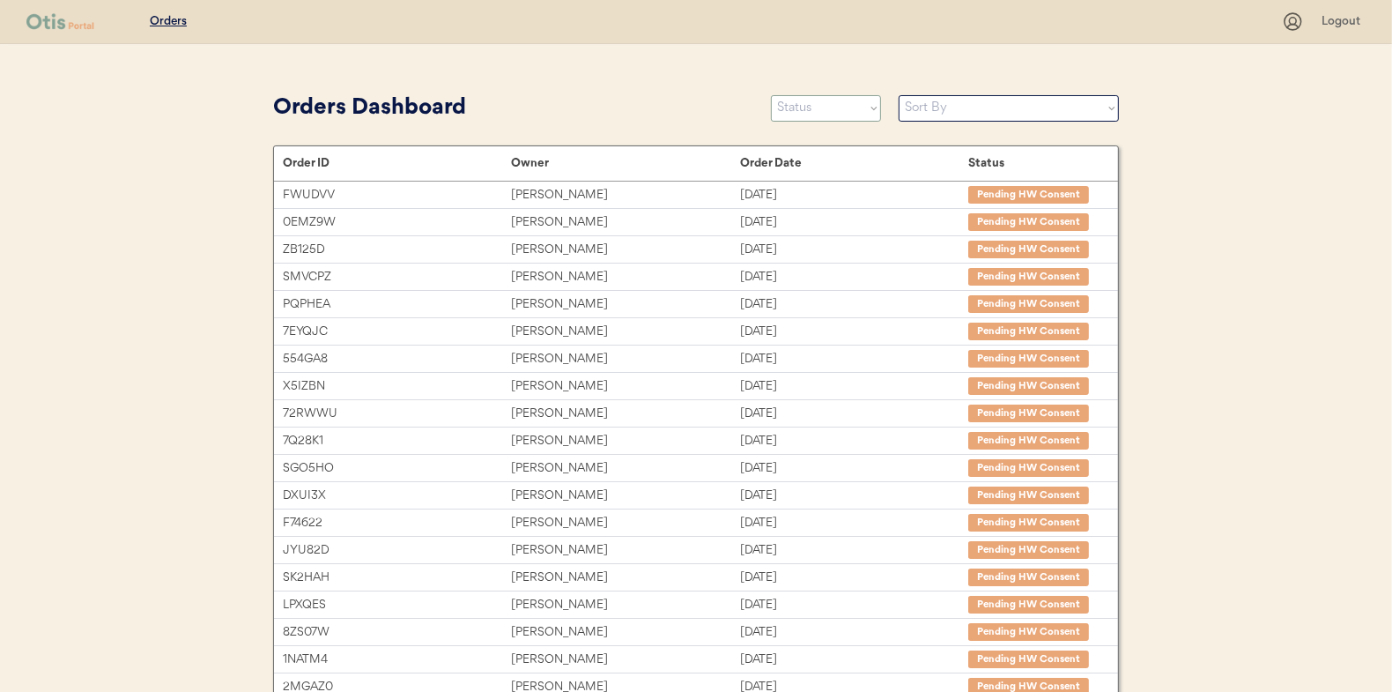
click at [806, 107] on select "Status On Hold New In Progress Complete Pending HW Consent Canceled" at bounding box center [826, 108] width 110 height 26
select select ""new""
click at [771, 95] on select "Status On Hold New In Progress Complete Pending HW Consent Canceled" at bounding box center [826, 108] width 110 height 26
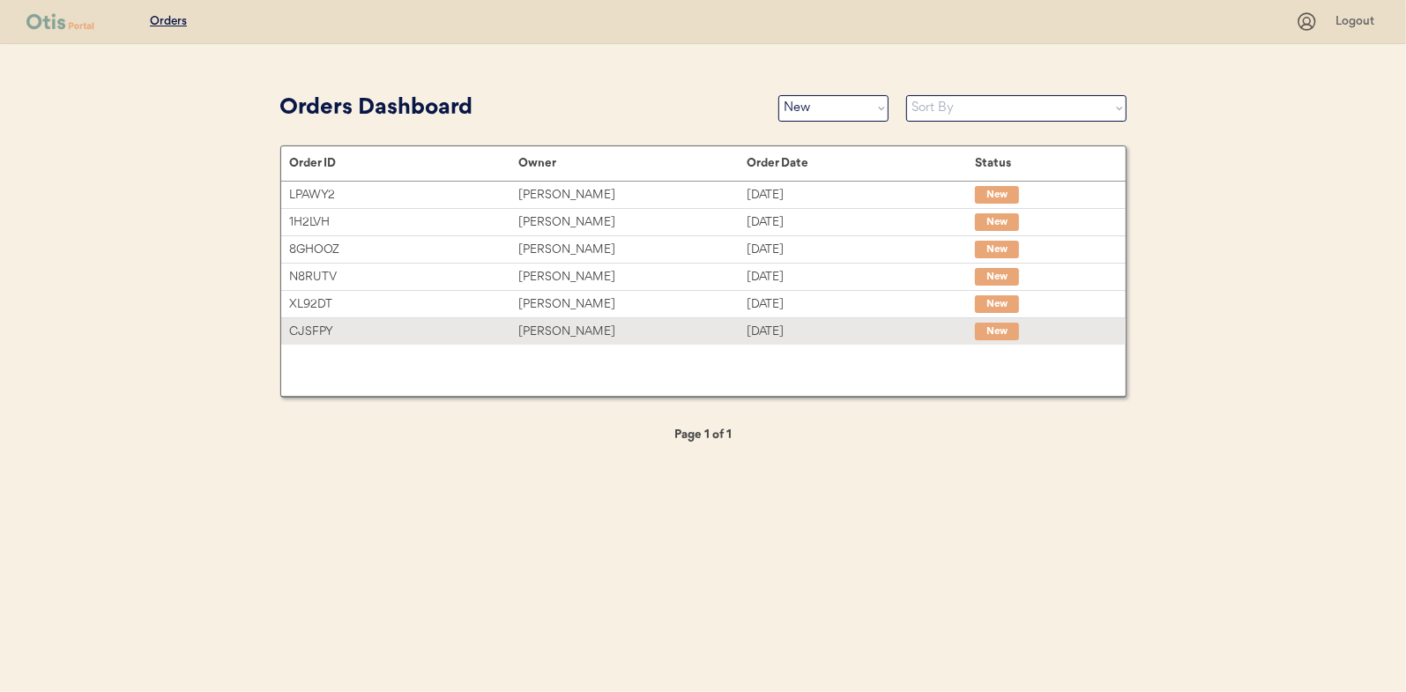
click at [579, 326] on div "Chris Nixon" at bounding box center [632, 332] width 228 height 20
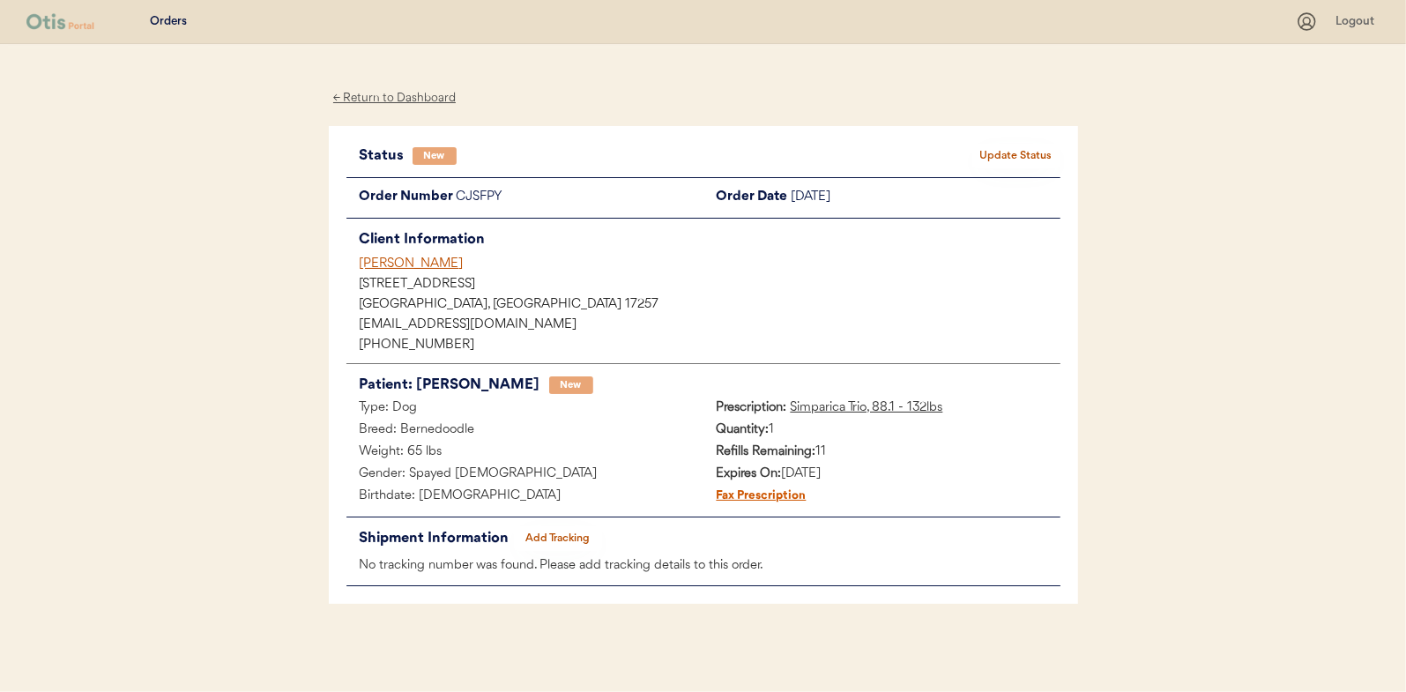
click at [998, 149] on button "Update Status" at bounding box center [1016, 156] width 88 height 25
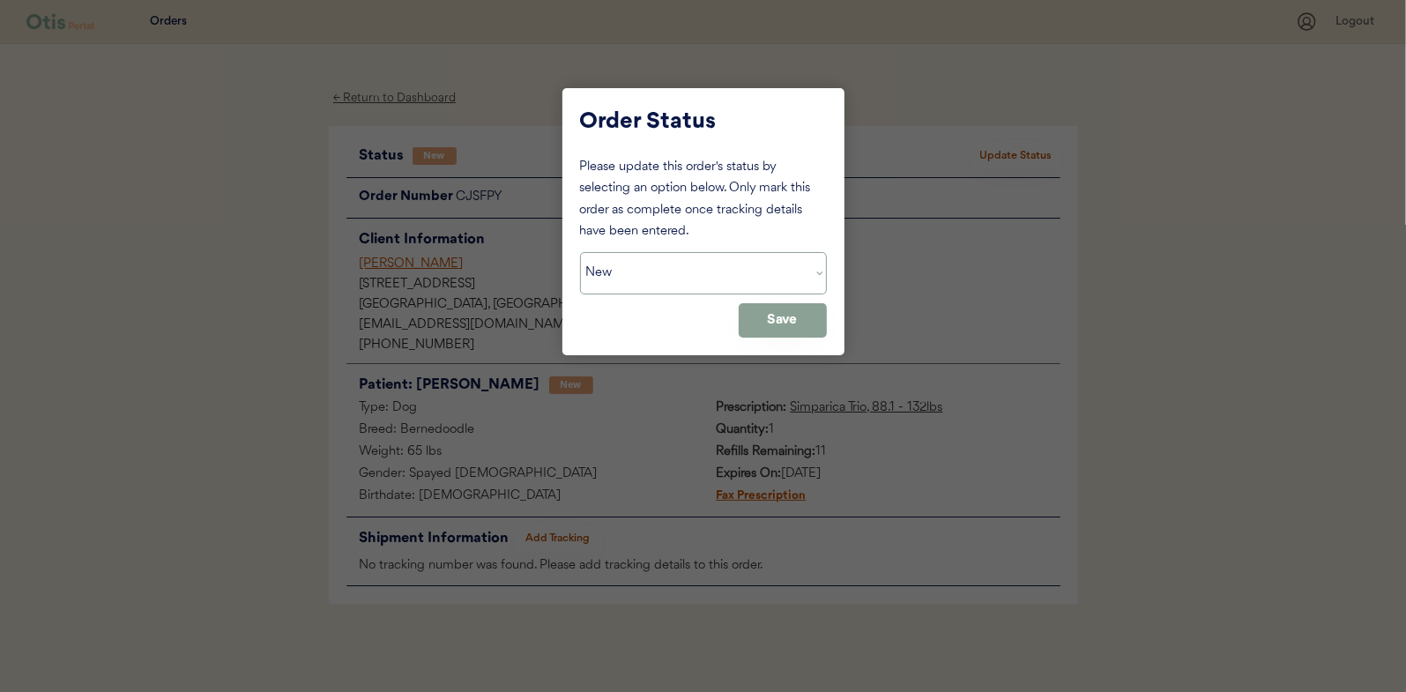
click at [694, 271] on select "Status On Hold New In Progress Complete Pending HW Consent Canceled" at bounding box center [703, 273] width 247 height 42
select select ""in_progress""
click at [580, 252] on select "Status On Hold New In Progress Complete Pending HW Consent Canceled" at bounding box center [703, 273] width 247 height 42
click at [794, 326] on button "Save" at bounding box center [782, 320] width 88 height 34
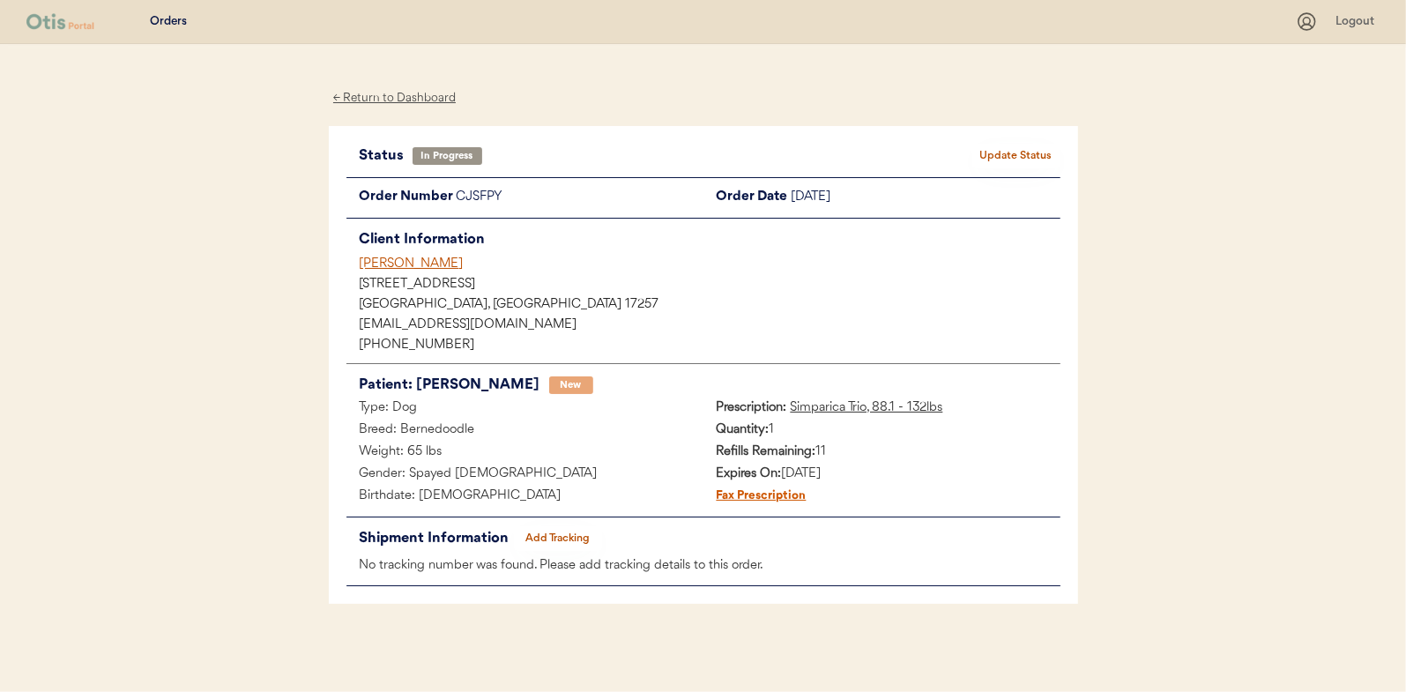
click at [390, 99] on div "← Return to Dashboard" at bounding box center [395, 98] width 132 height 20
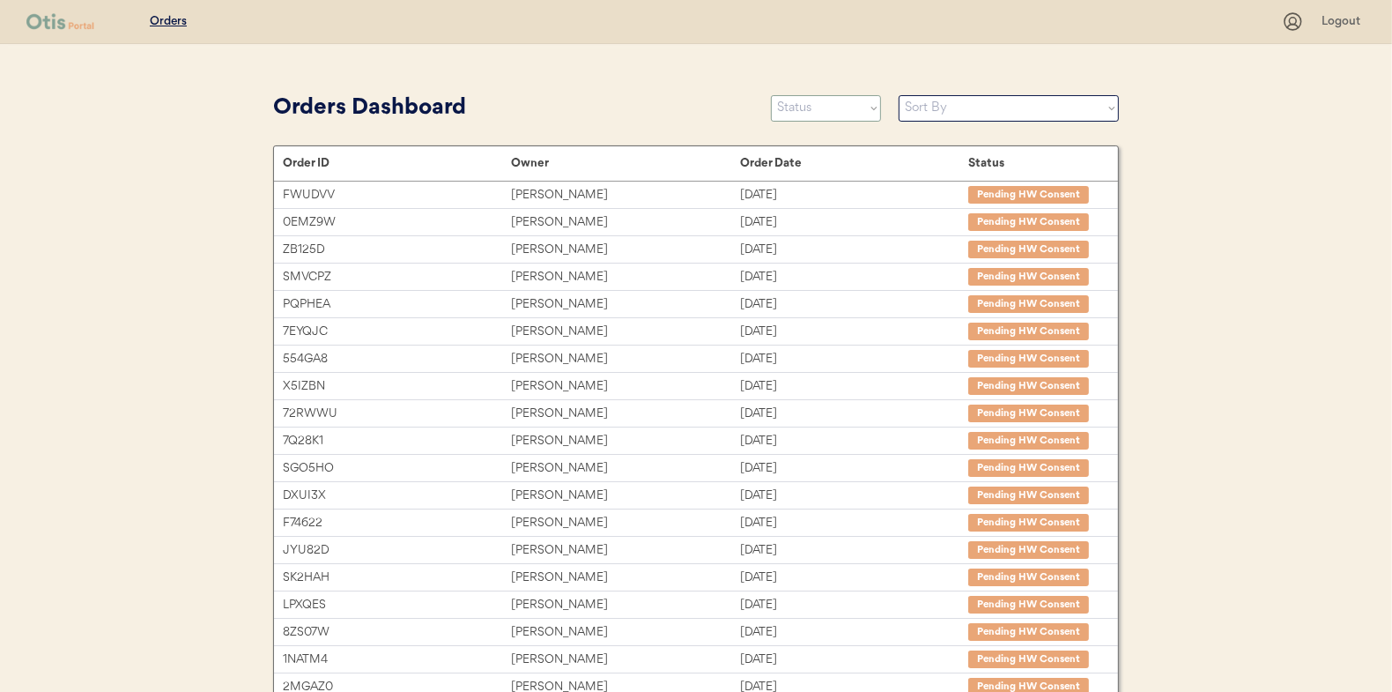
click at [824, 115] on select "Status On Hold New In Progress Complete Pending HW Consent Canceled" at bounding box center [826, 108] width 110 height 26
select select ""new""
click at [771, 95] on select "Status On Hold New In Progress Complete Pending HW Consent Canceled" at bounding box center [826, 108] width 110 height 26
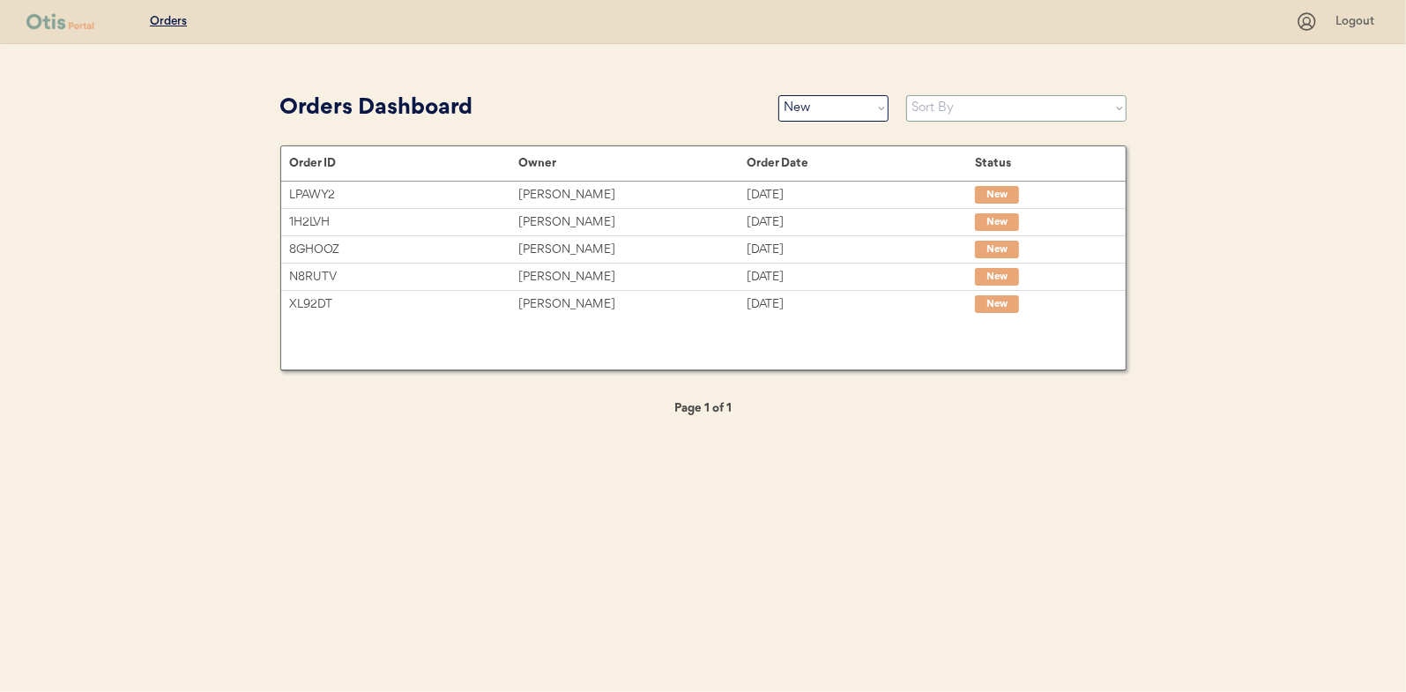
click at [924, 108] on select "Sort By Order Date (Newest → Oldest) Order Date (Oldest → Newest)" at bounding box center [1016, 108] width 220 height 26
select select ""Order Date (Oldest → Newest)""
click at [906, 95] on select "Sort By Order Date (Newest → Oldest) Order Date (Oldest → Newest)" at bounding box center [1016, 108] width 220 height 26
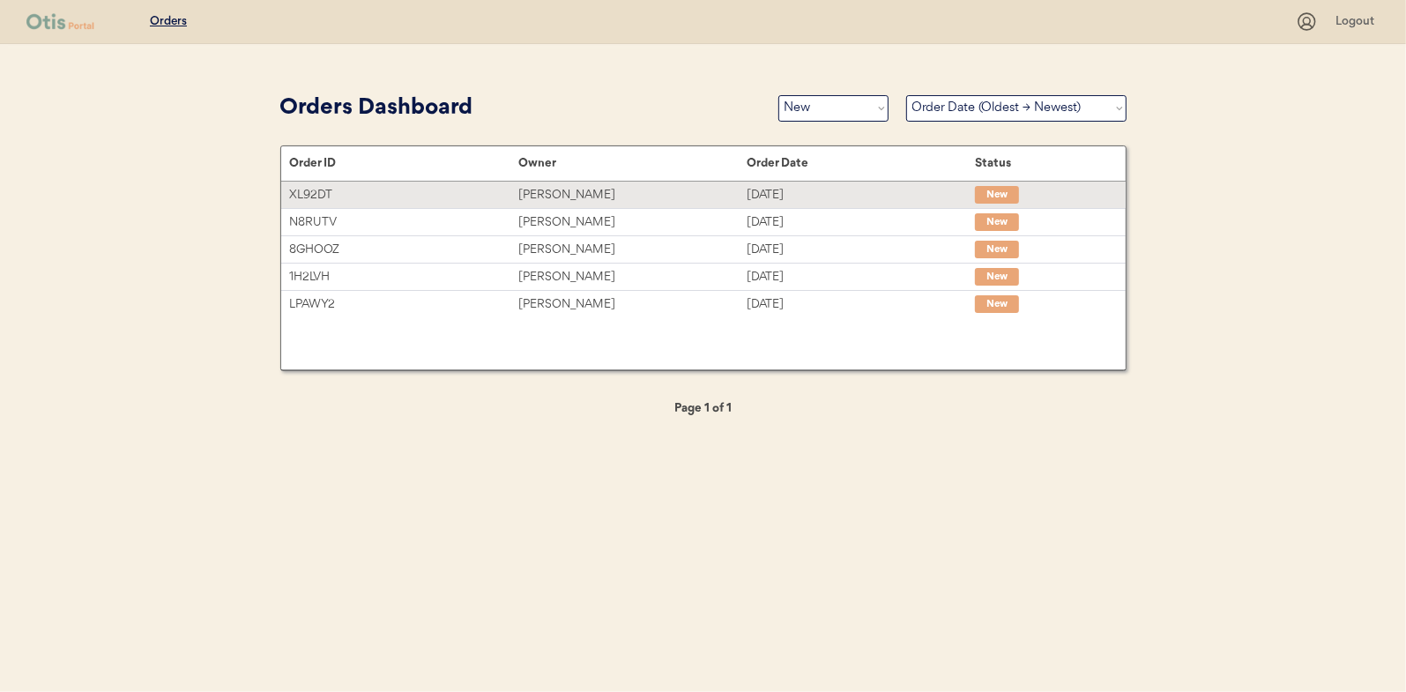
click at [543, 192] on div "[PERSON_NAME]" at bounding box center [632, 195] width 228 height 20
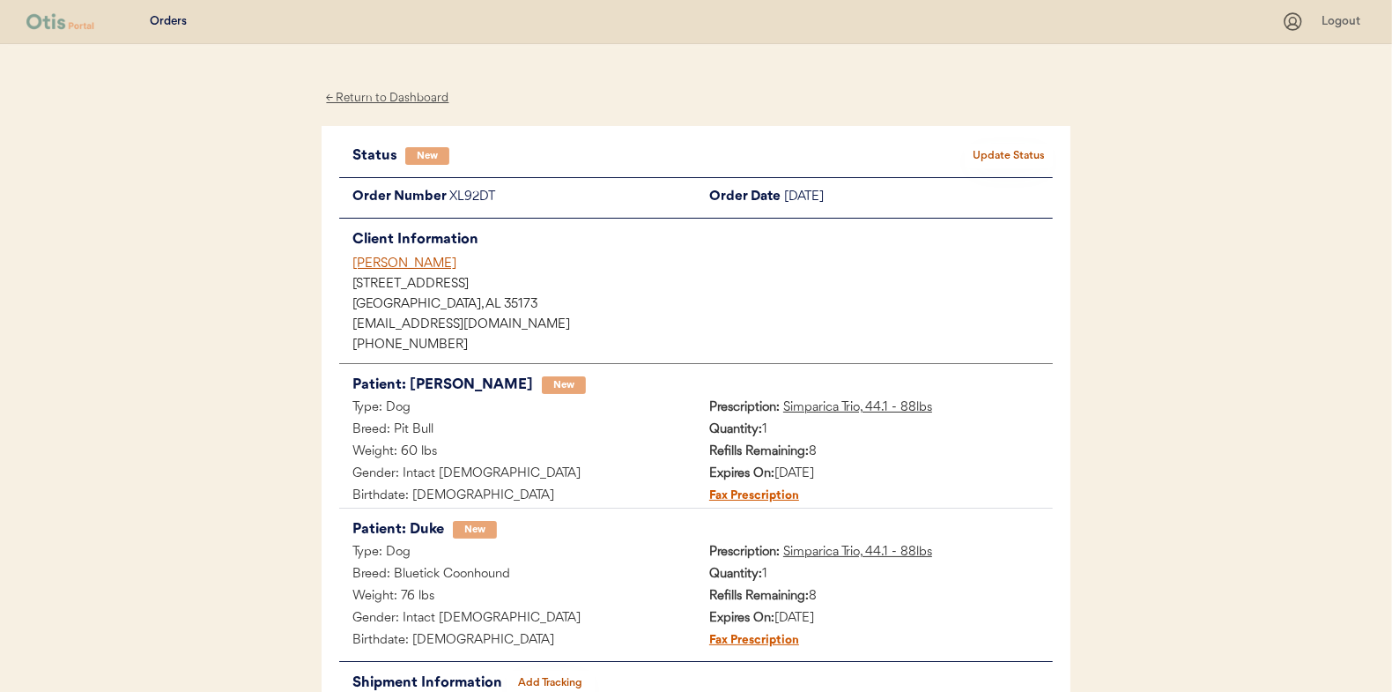
click at [998, 145] on button "Update Status" at bounding box center [1009, 156] width 88 height 25
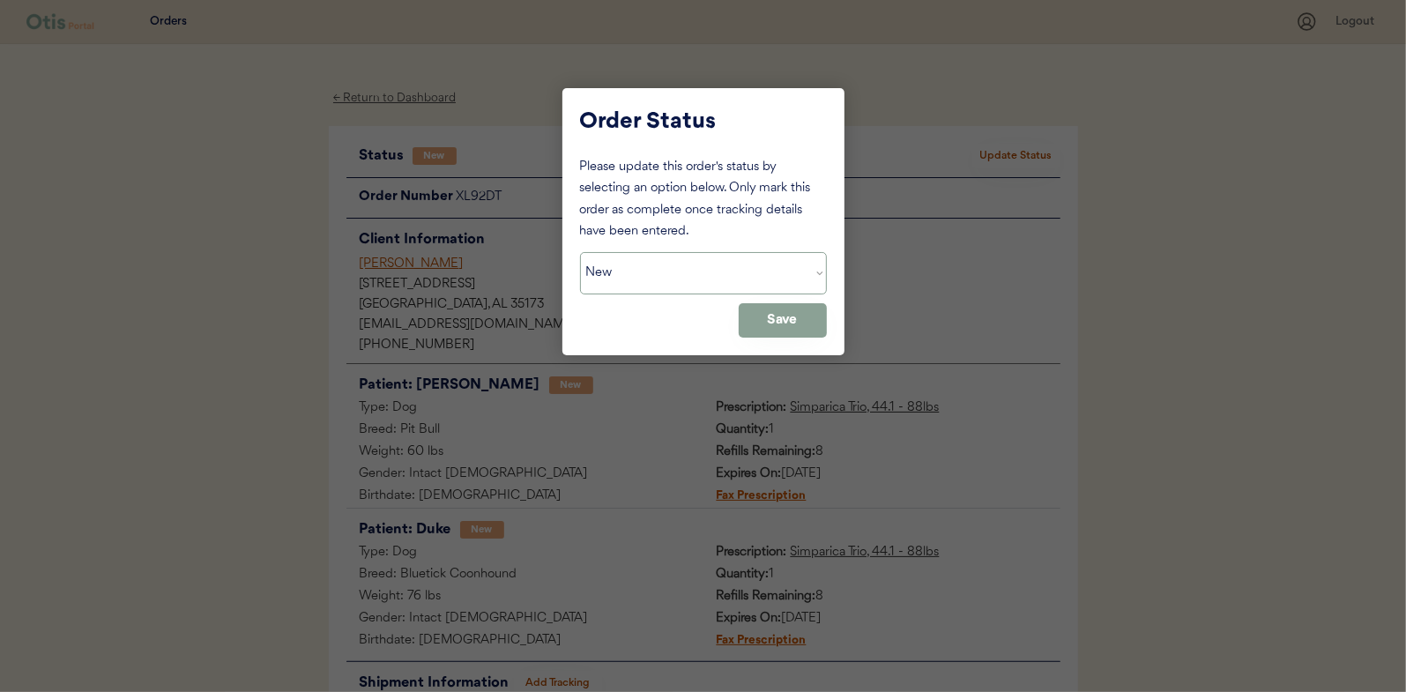
click at [615, 268] on select "Status On Hold New In Progress Complete Pending HW Consent Canceled" at bounding box center [703, 273] width 247 height 42
select select ""in_progress""
click at [580, 252] on select "Status On Hold New In Progress Complete Pending HW Consent Canceled" at bounding box center [703, 273] width 247 height 42
click at [786, 308] on button "Save" at bounding box center [782, 320] width 88 height 34
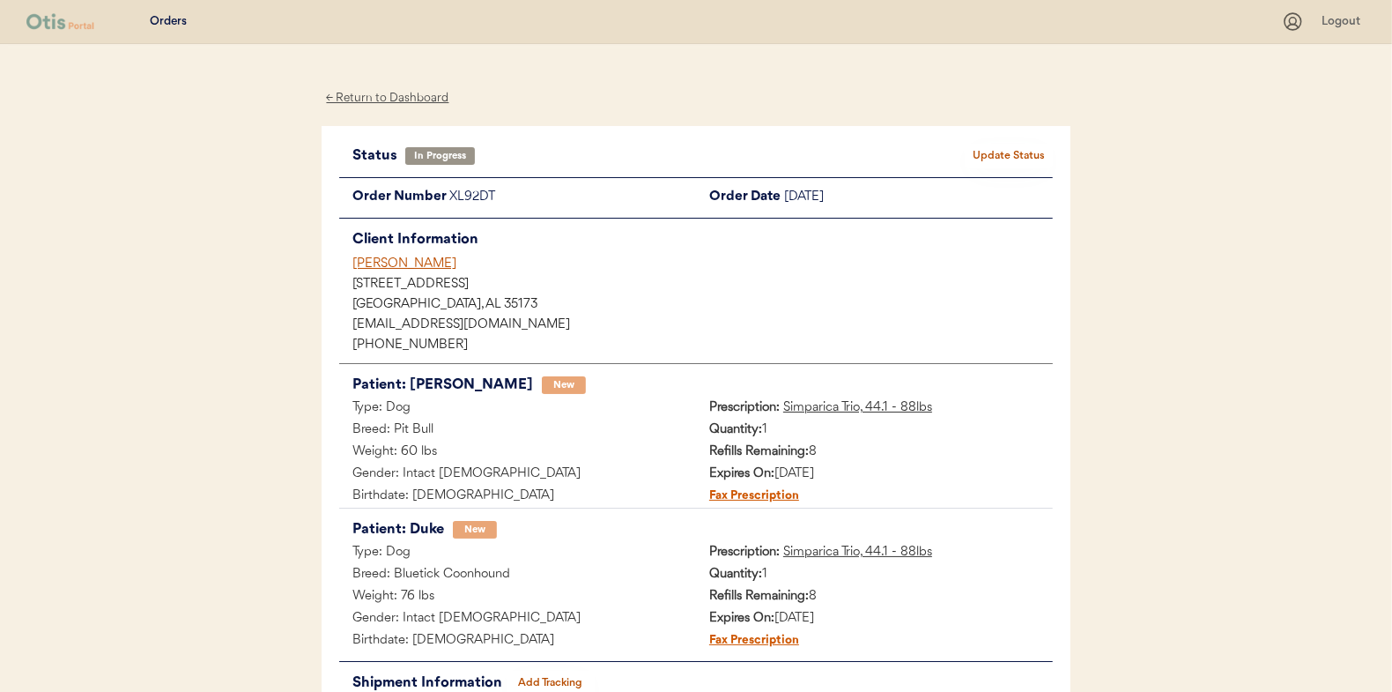
click at [389, 97] on div "← Return to Dashboard" at bounding box center [388, 98] width 132 height 20
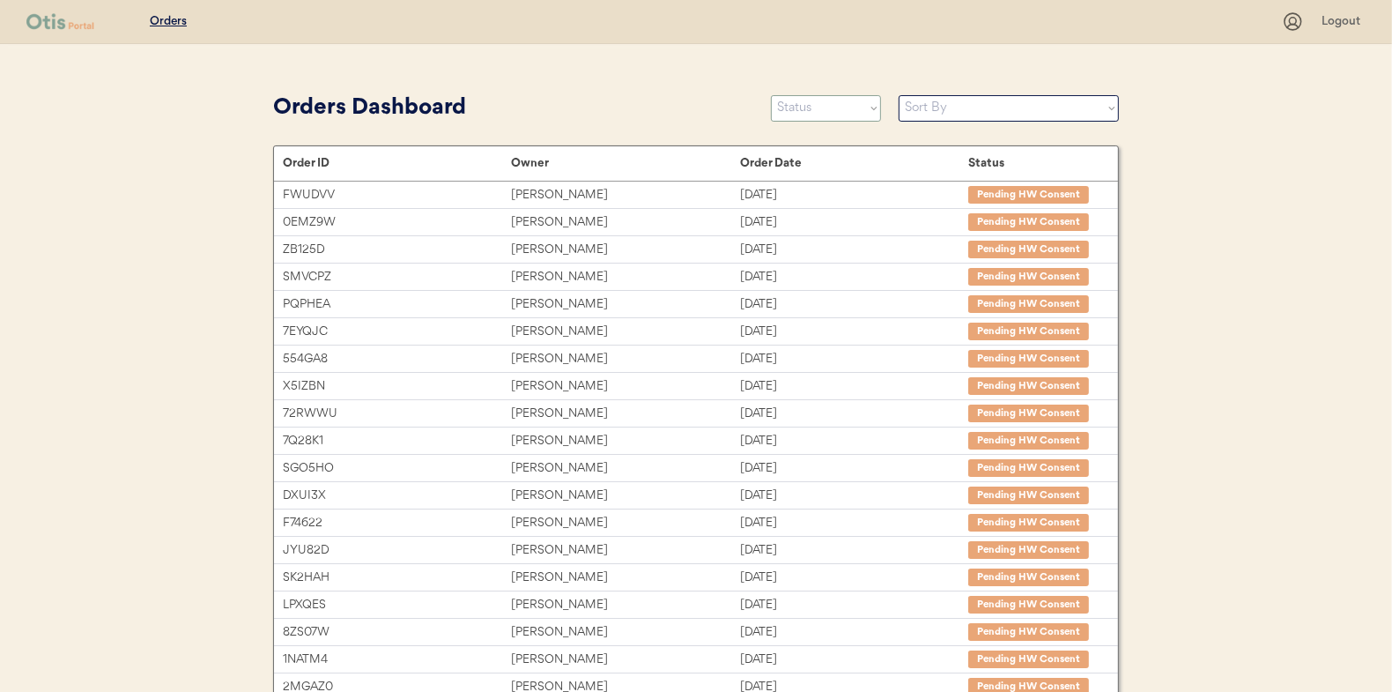
click at [818, 111] on select "Status On Hold New In Progress Complete Pending HW Consent Canceled" at bounding box center [826, 108] width 110 height 26
select select ""new""
click at [771, 95] on select "Status On Hold New In Progress Complete Pending HW Consent Canceled" at bounding box center [826, 108] width 110 height 26
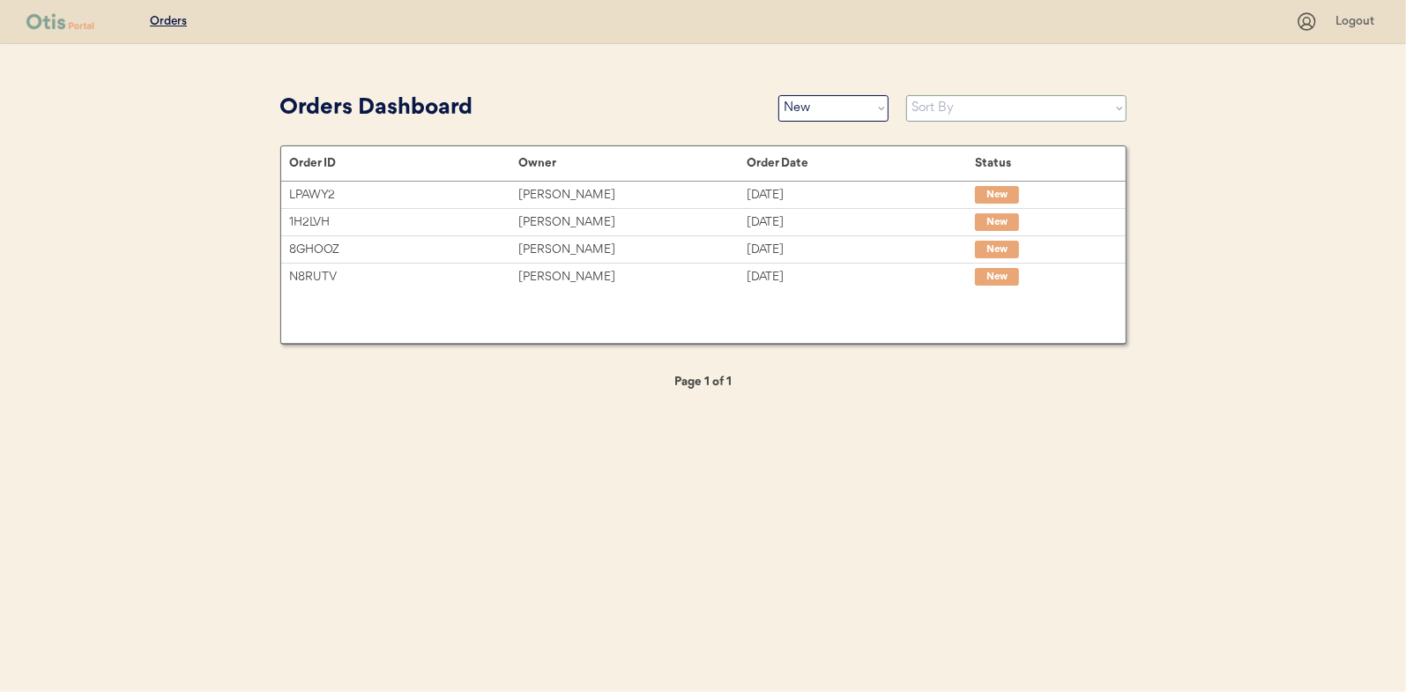
click at [931, 109] on select "Sort By Order Date (Newest → Oldest) Order Date (Oldest → Newest)" at bounding box center [1016, 108] width 220 height 26
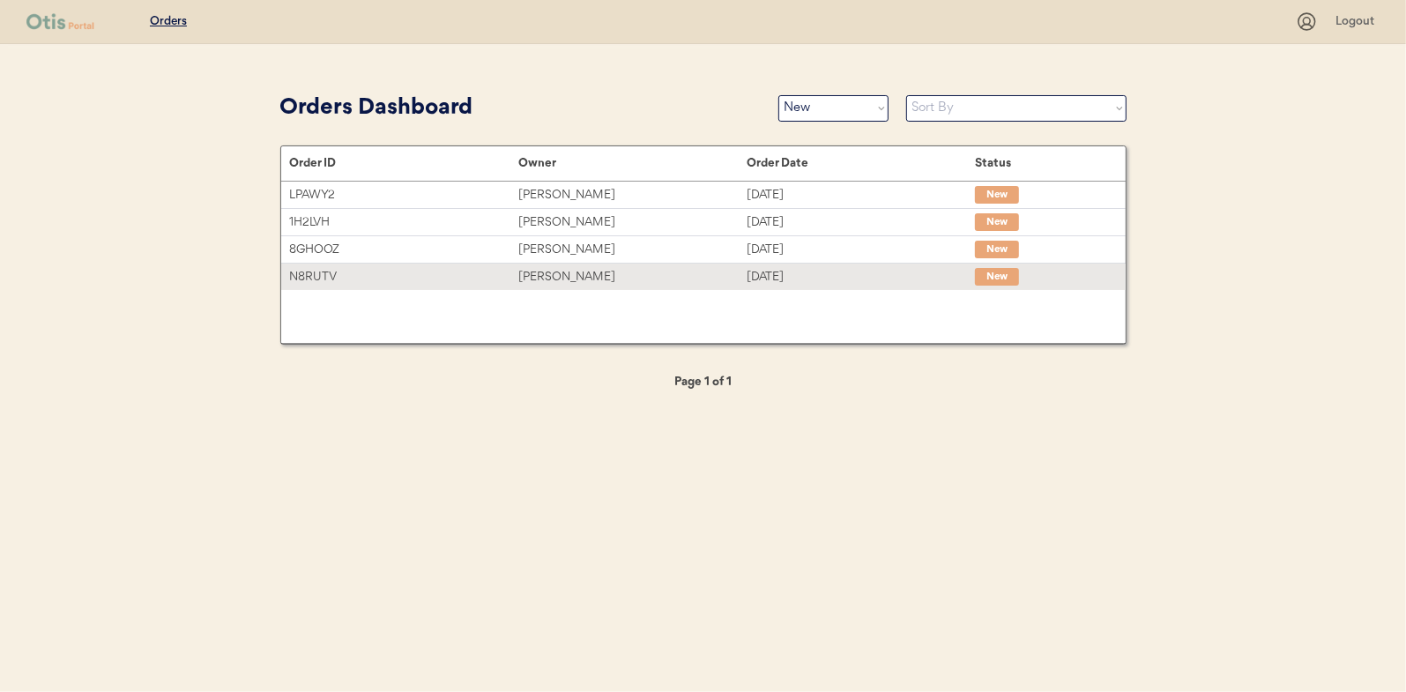
click at [560, 274] on div "Brittany Russ" at bounding box center [632, 277] width 228 height 20
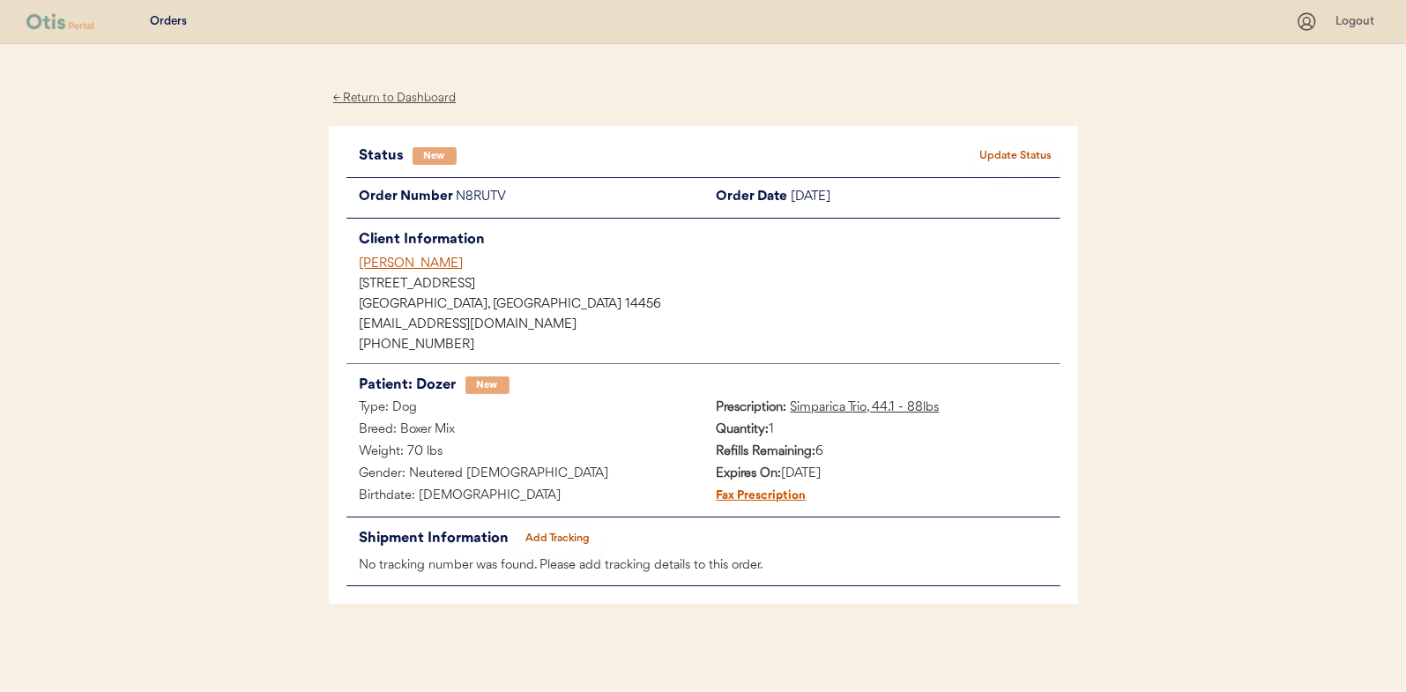
click at [1016, 152] on button "Update Status" at bounding box center [1016, 156] width 88 height 25
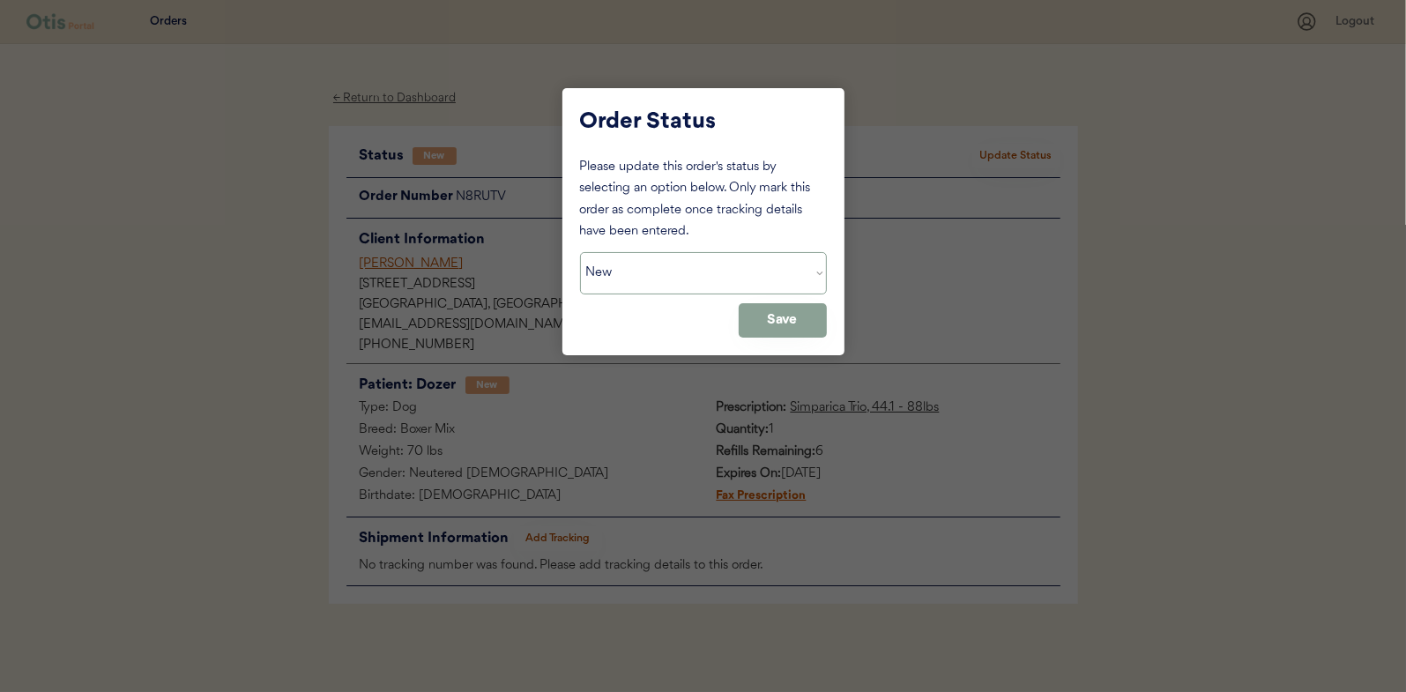
click at [643, 283] on select "Status On Hold New In Progress Complete Pending HW Consent Canceled" at bounding box center [703, 273] width 247 height 42
select select ""in_progress""
click at [580, 252] on select "Status On Hold New In Progress Complete Pending HW Consent Canceled" at bounding box center [703, 273] width 247 height 42
click at [777, 317] on button "Save" at bounding box center [782, 320] width 88 height 34
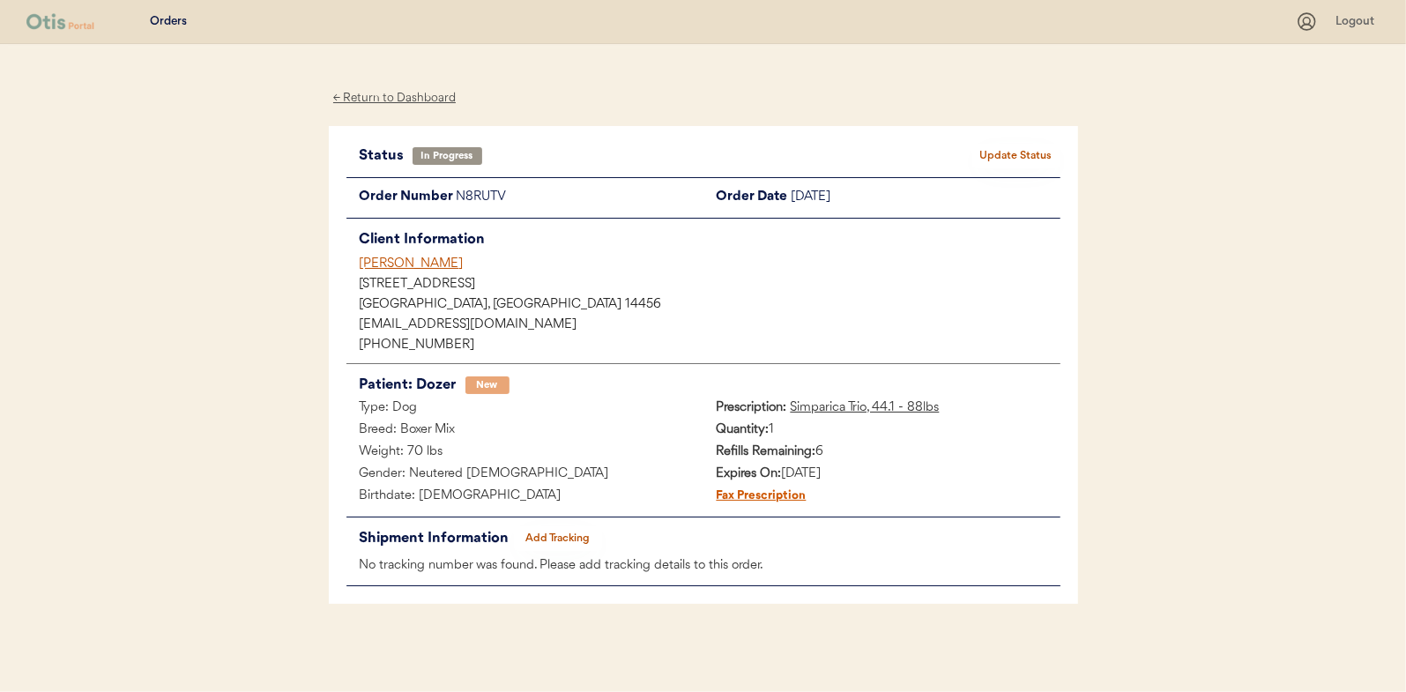
click at [379, 95] on div "← Return to Dashboard" at bounding box center [395, 98] width 132 height 20
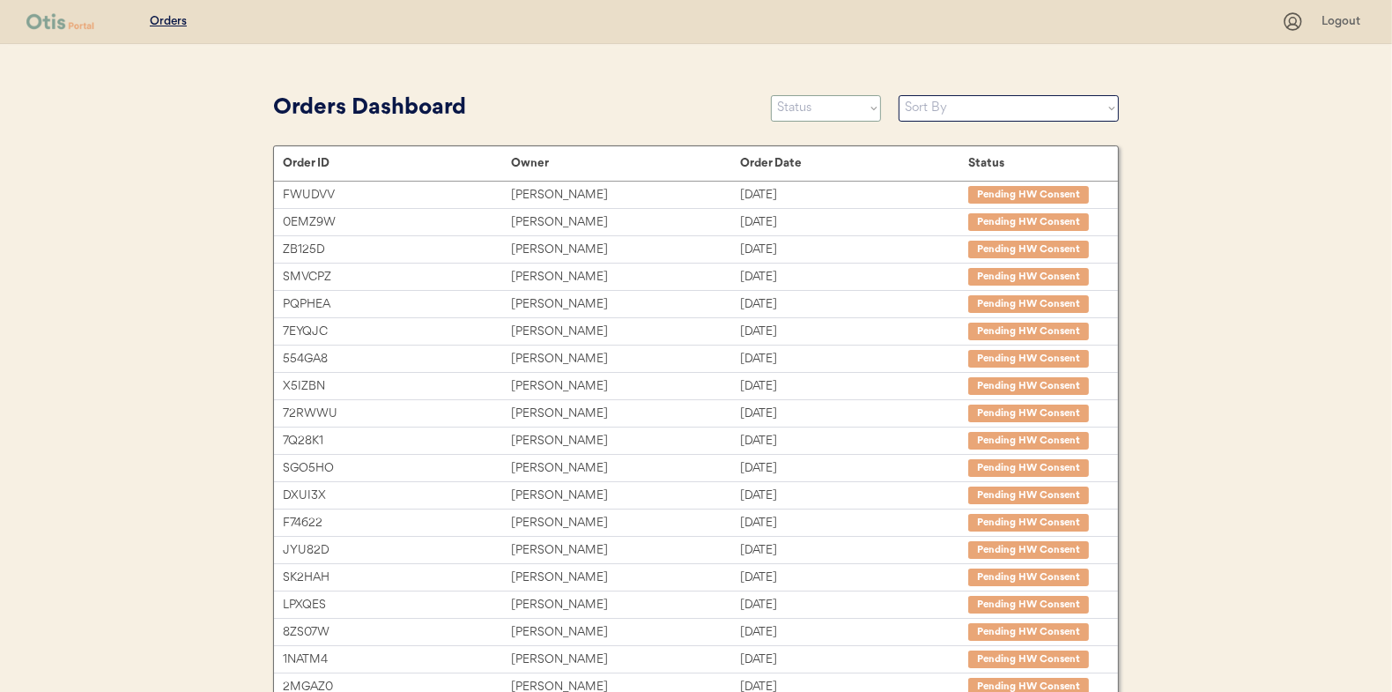
click at [824, 105] on select "Status On Hold New In Progress Complete Pending HW Consent Canceled" at bounding box center [826, 108] width 110 height 26
select select ""new""
click at [771, 95] on select "Status On Hold New In Progress Complete Pending HW Consent Canceled" at bounding box center [826, 108] width 110 height 26
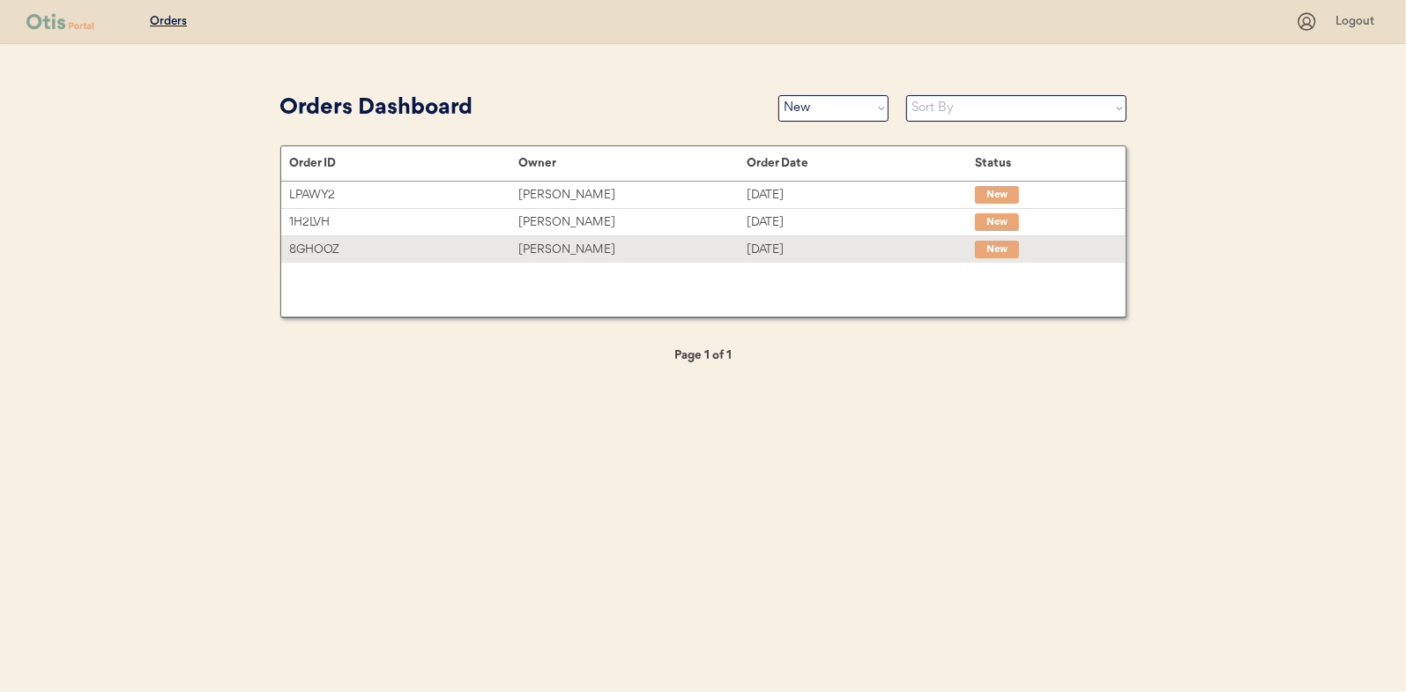
click at [574, 241] on div "[PERSON_NAME]" at bounding box center [632, 250] width 228 height 20
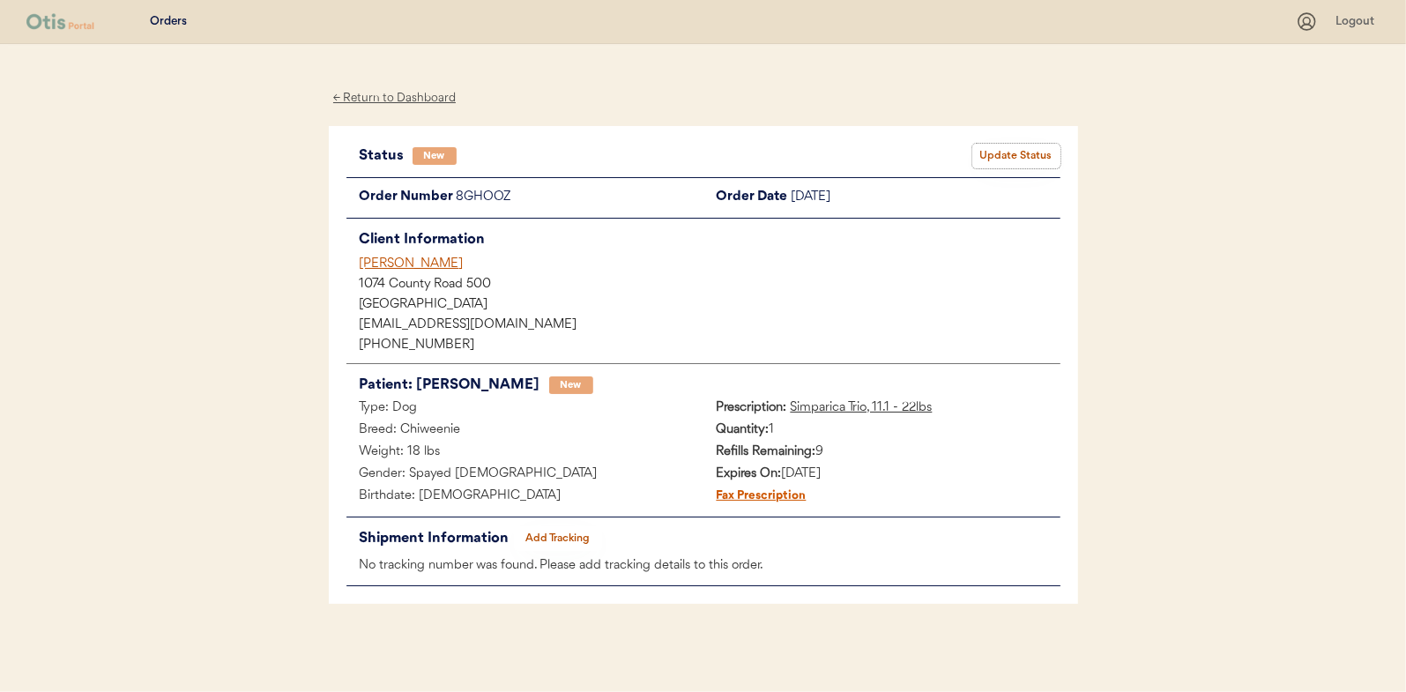
click at [1020, 153] on button "Update Status" at bounding box center [1016, 156] width 88 height 25
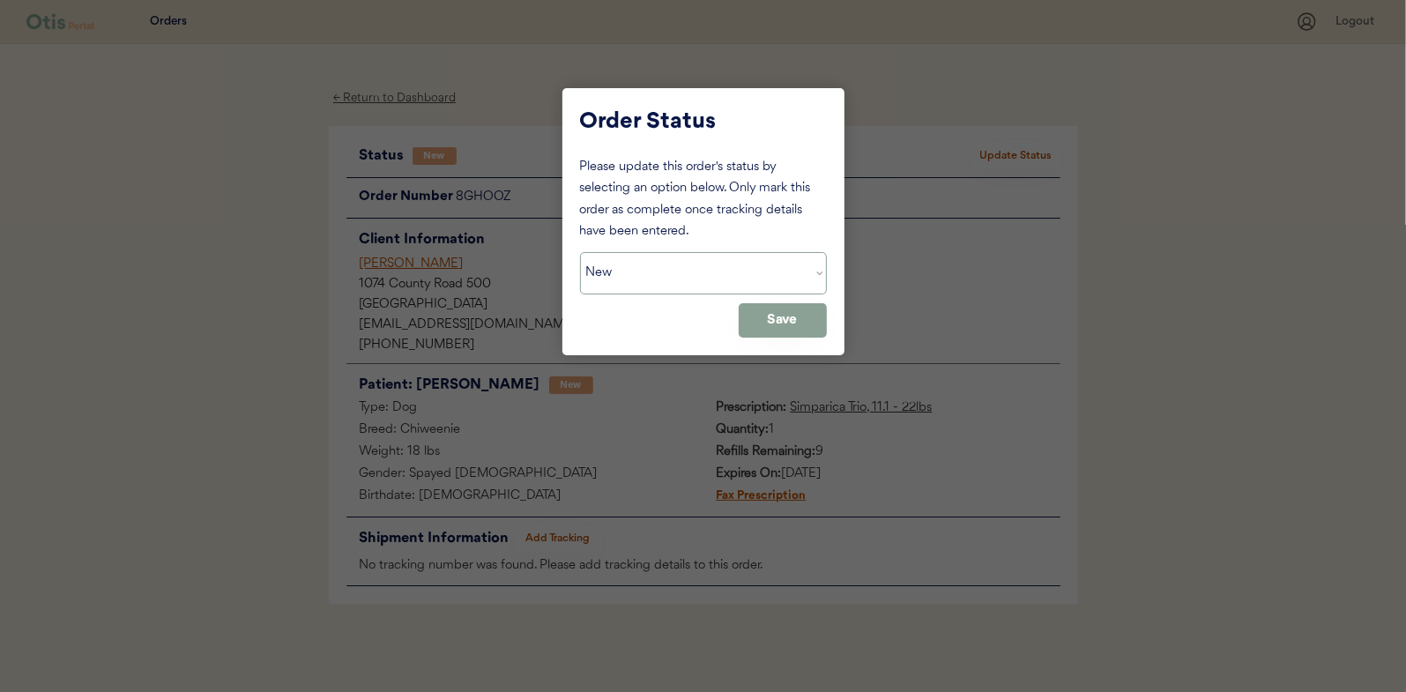
click at [616, 268] on select "Status On Hold New In Progress Complete Pending HW Consent Canceled" at bounding box center [703, 273] width 247 height 42
select select ""in_progress""
click at [580, 252] on select "Status On Hold New In Progress Complete Pending HW Consent Canceled" at bounding box center [703, 273] width 247 height 42
click at [774, 320] on button "Save" at bounding box center [782, 320] width 88 height 34
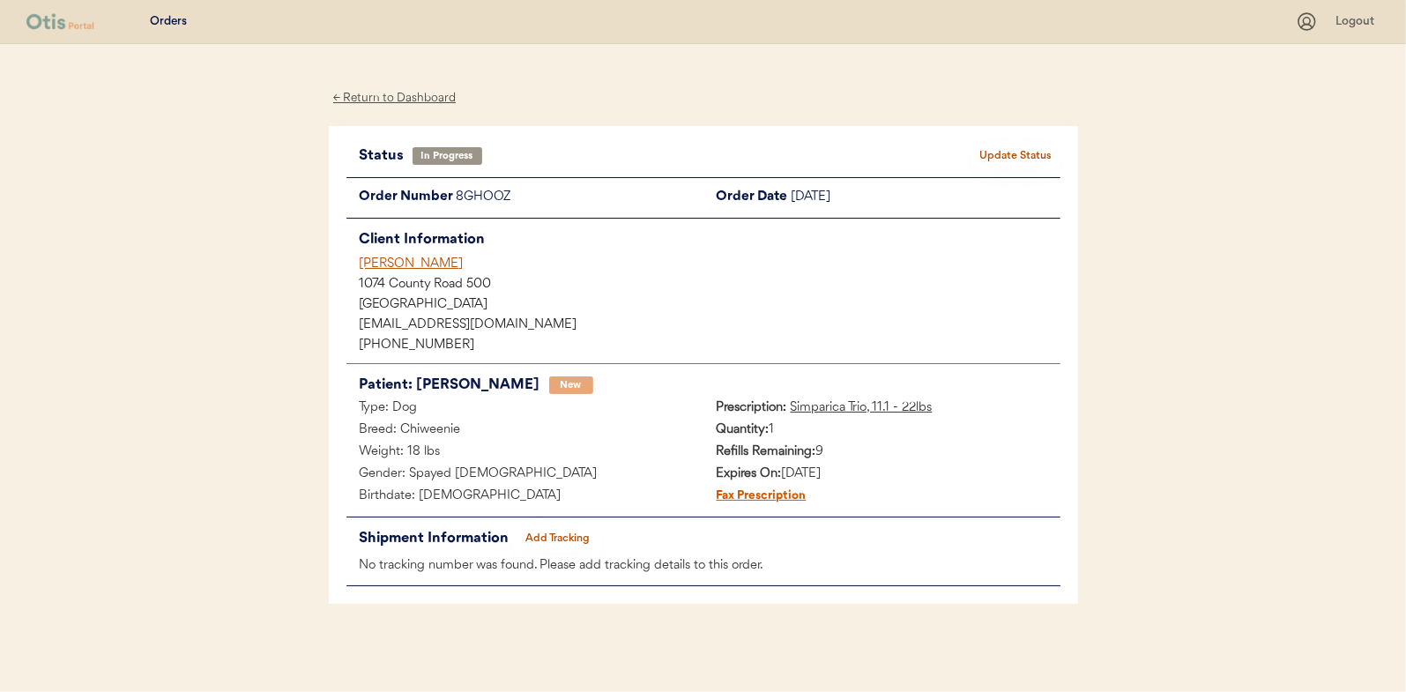
click at [387, 97] on div "← Return to Dashboard" at bounding box center [395, 98] width 132 height 20
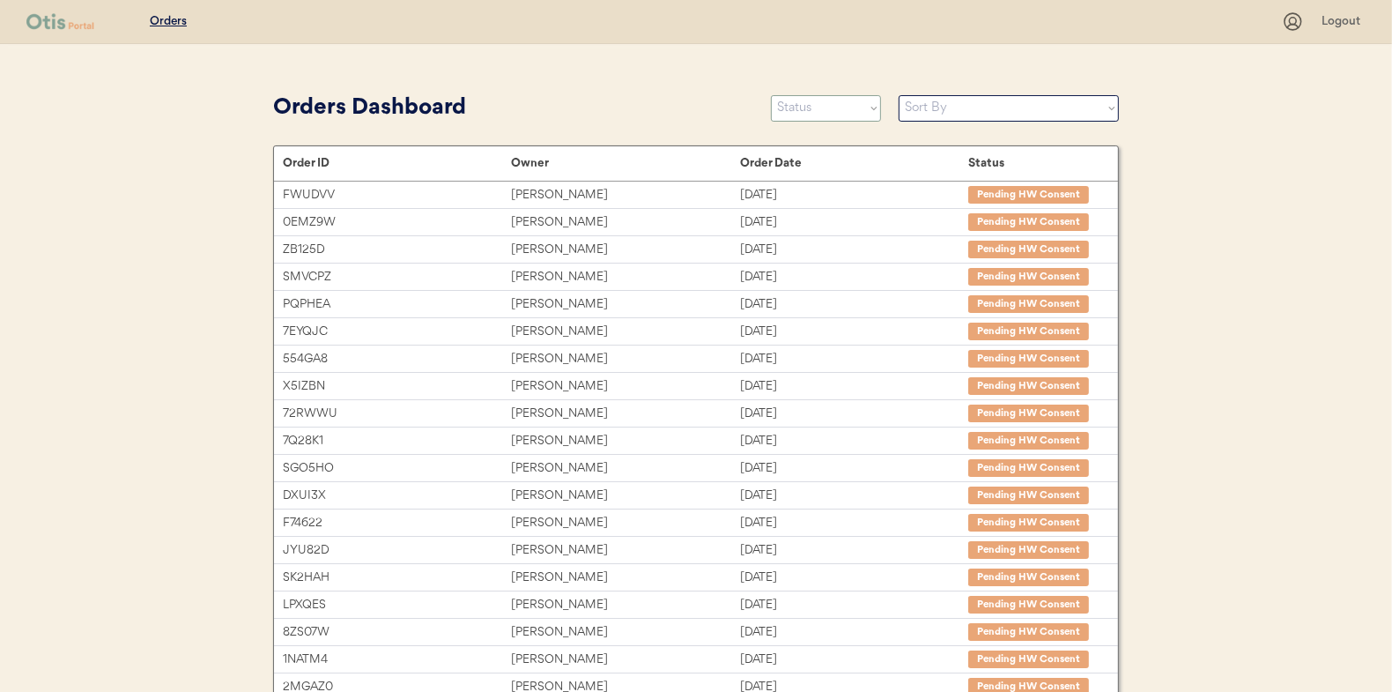
click at [838, 117] on select "Status On Hold New In Progress Complete Pending HW Consent Canceled" at bounding box center [826, 108] width 110 height 26
select select ""new""
click at [771, 95] on select "Status On Hold New In Progress Complete Pending HW Consent Canceled" at bounding box center [826, 108] width 110 height 26
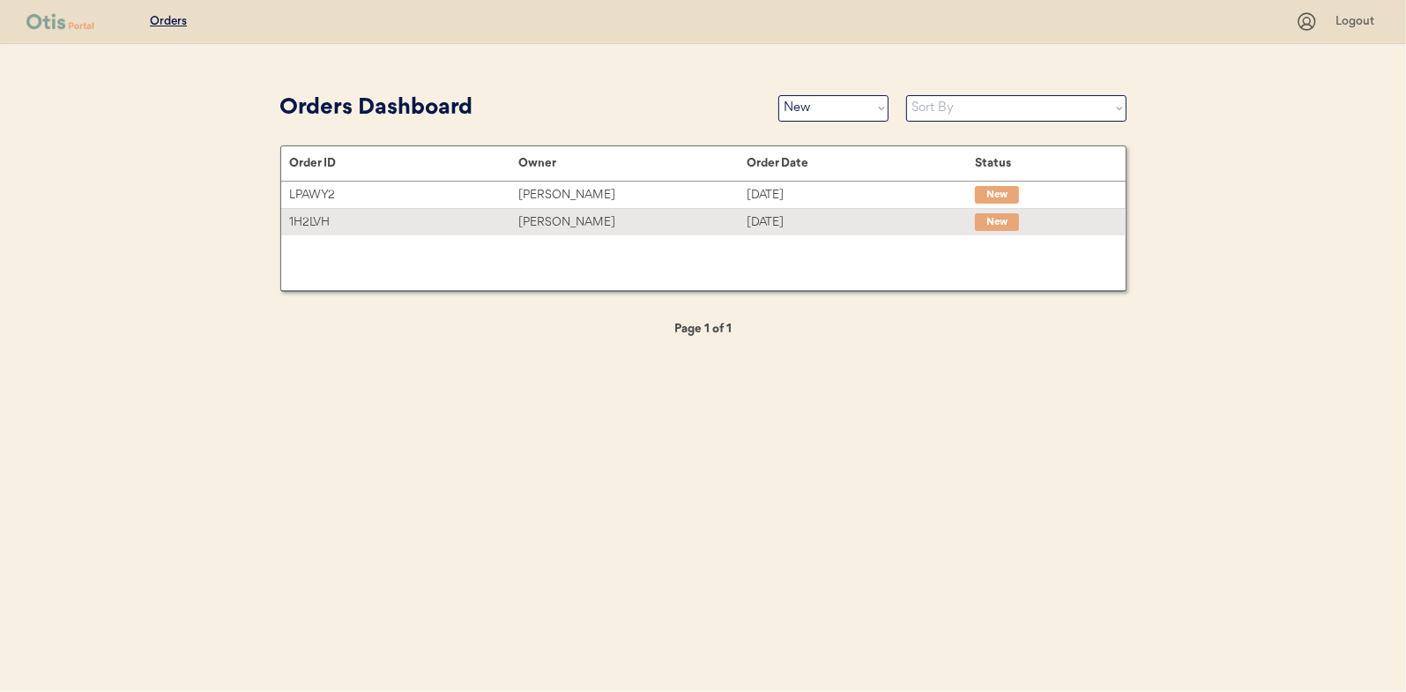
click at [547, 223] on div "[PERSON_NAME]" at bounding box center [632, 222] width 228 height 20
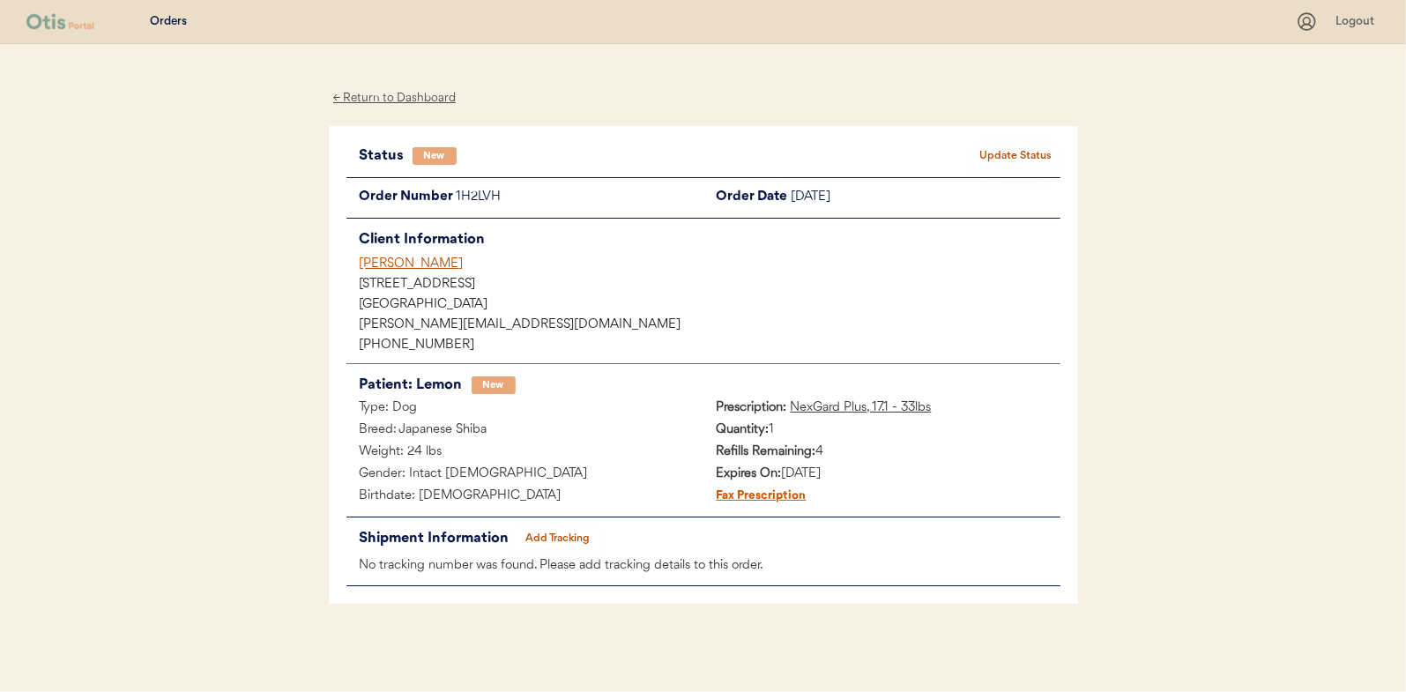
click at [1040, 155] on button "Update Status" at bounding box center [1016, 156] width 88 height 25
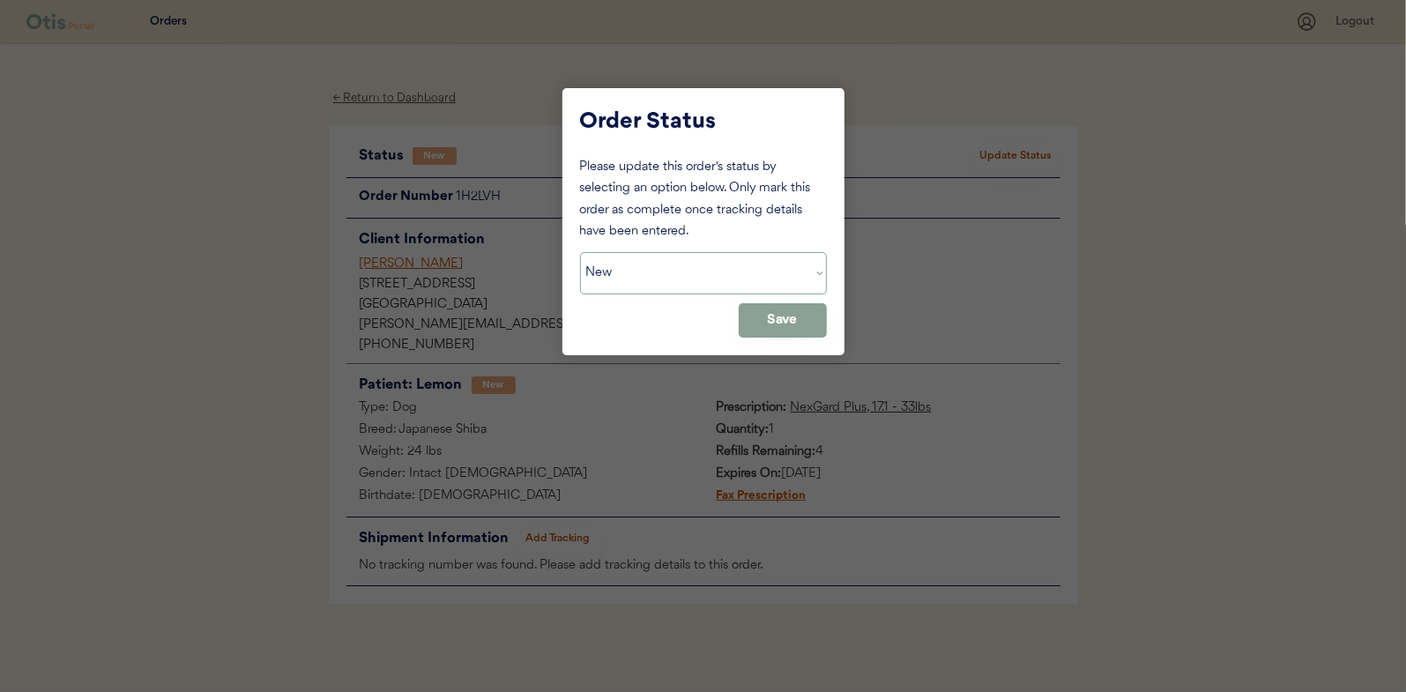
click at [644, 268] on select "Status On Hold New In Progress Complete Pending HW Consent Canceled" at bounding box center [703, 273] width 247 height 42
select select ""in_progress""
click at [580, 252] on select "Status On Hold New In Progress Complete Pending HW Consent Canceled" at bounding box center [703, 273] width 247 height 42
click at [798, 317] on button "Save" at bounding box center [782, 320] width 88 height 34
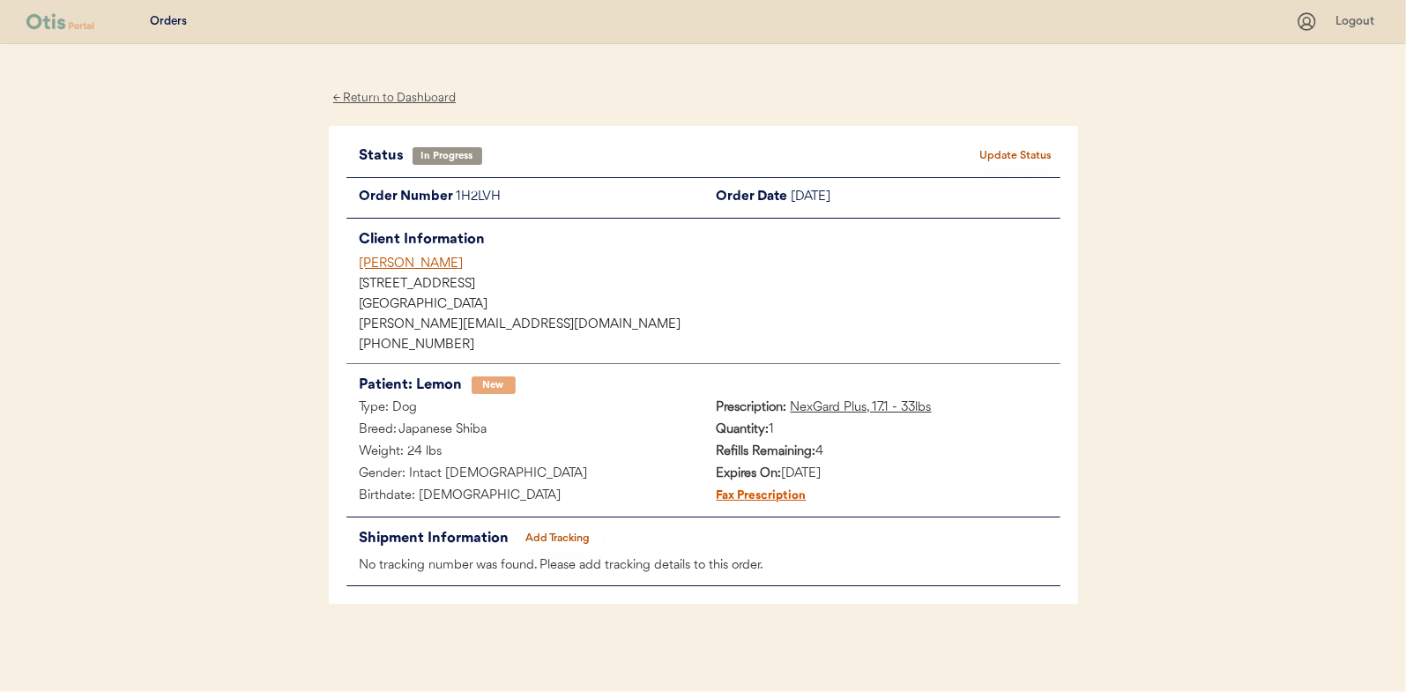
click at [371, 100] on div "← Return to Dashboard" at bounding box center [395, 98] width 132 height 20
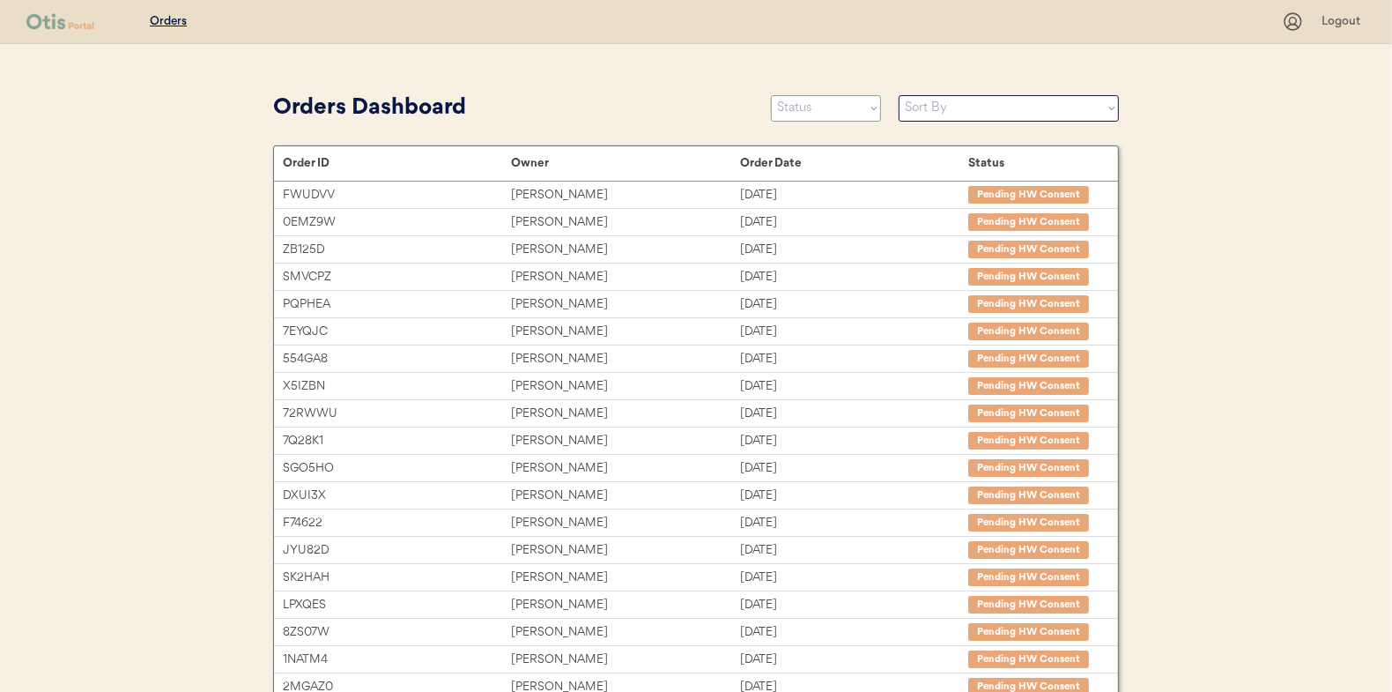
click at [805, 92] on div "Orders Dashboard Status On Hold New In Progress Complete Pending HW Consent Can…" at bounding box center [696, 108] width 846 height 40
click at [803, 106] on select "Status On Hold New In Progress Complete Pending HW Consent Canceled" at bounding box center [826, 108] width 110 height 26
select select ""new""
click at [771, 95] on select "Status On Hold New In Progress Complete Pending HW Consent Canceled" at bounding box center [826, 108] width 110 height 26
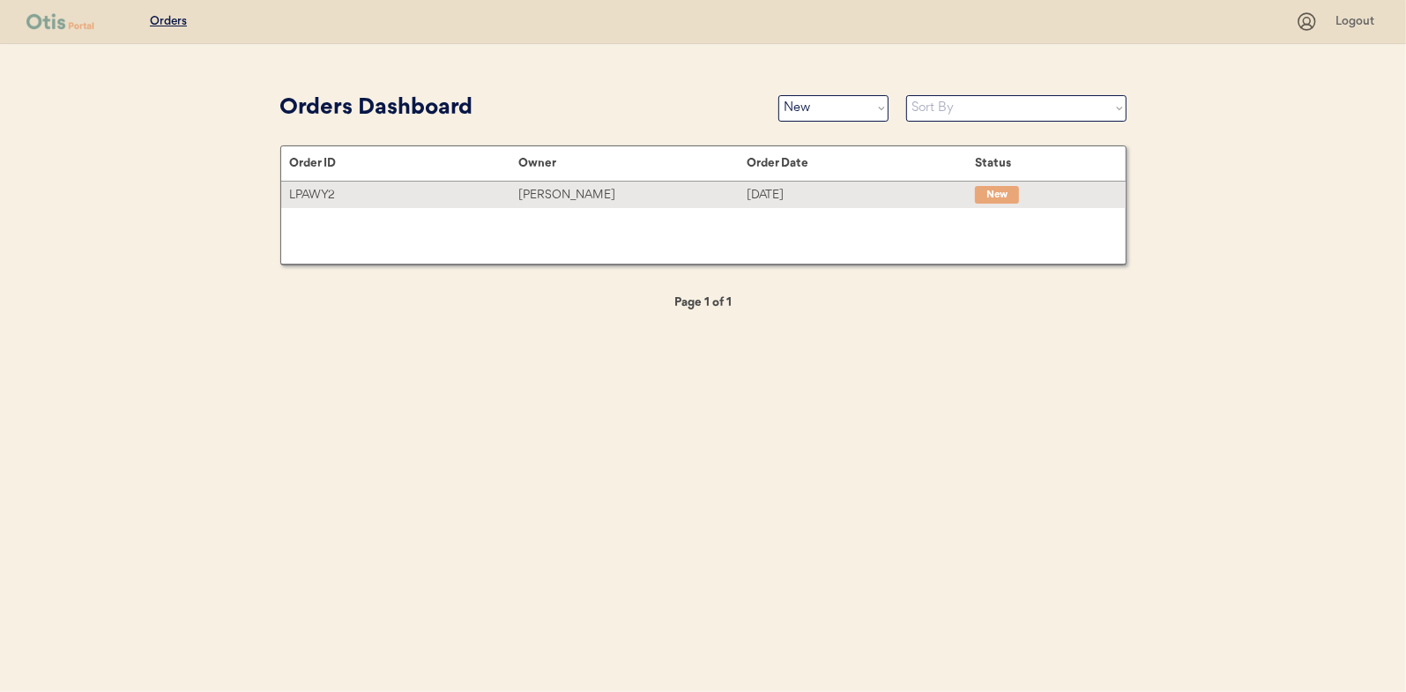
click at [519, 183] on div "LPAWY2 clifton mclean Oct 7, 2025 New" at bounding box center [703, 195] width 844 height 26
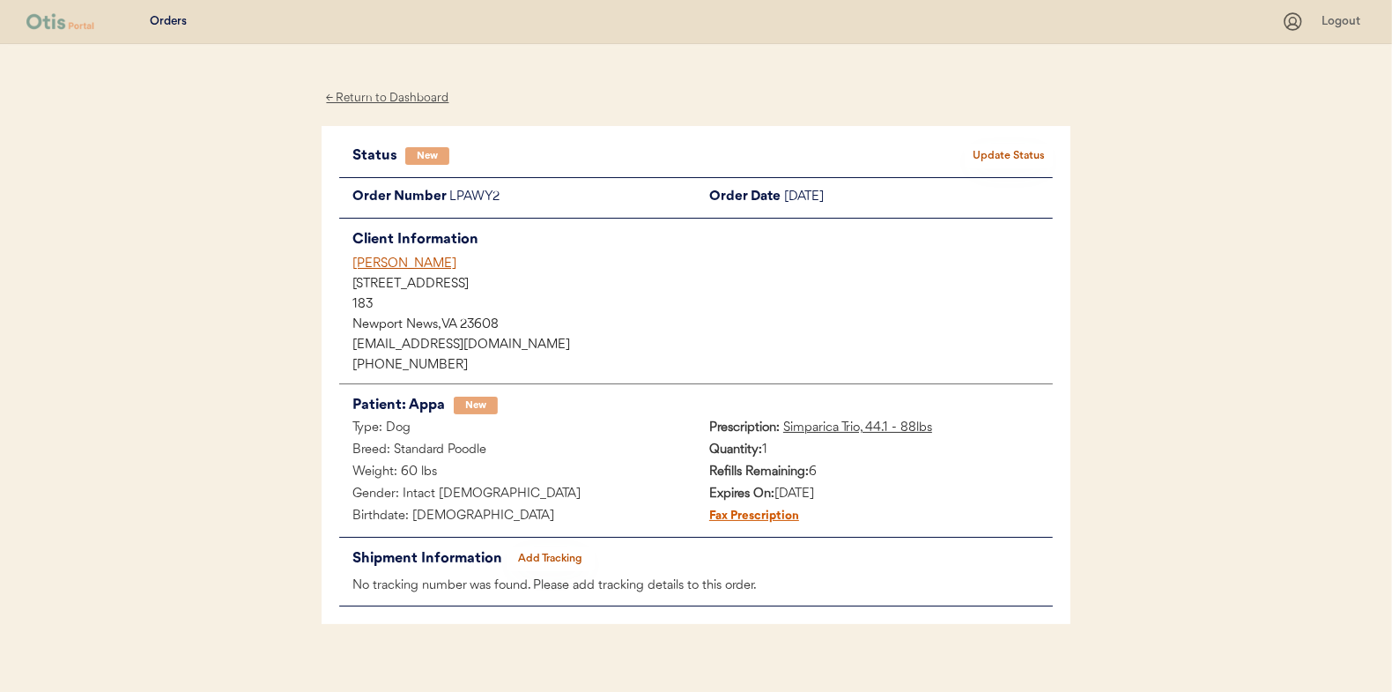
click at [1050, 150] on button "Update Status" at bounding box center [1009, 156] width 88 height 25
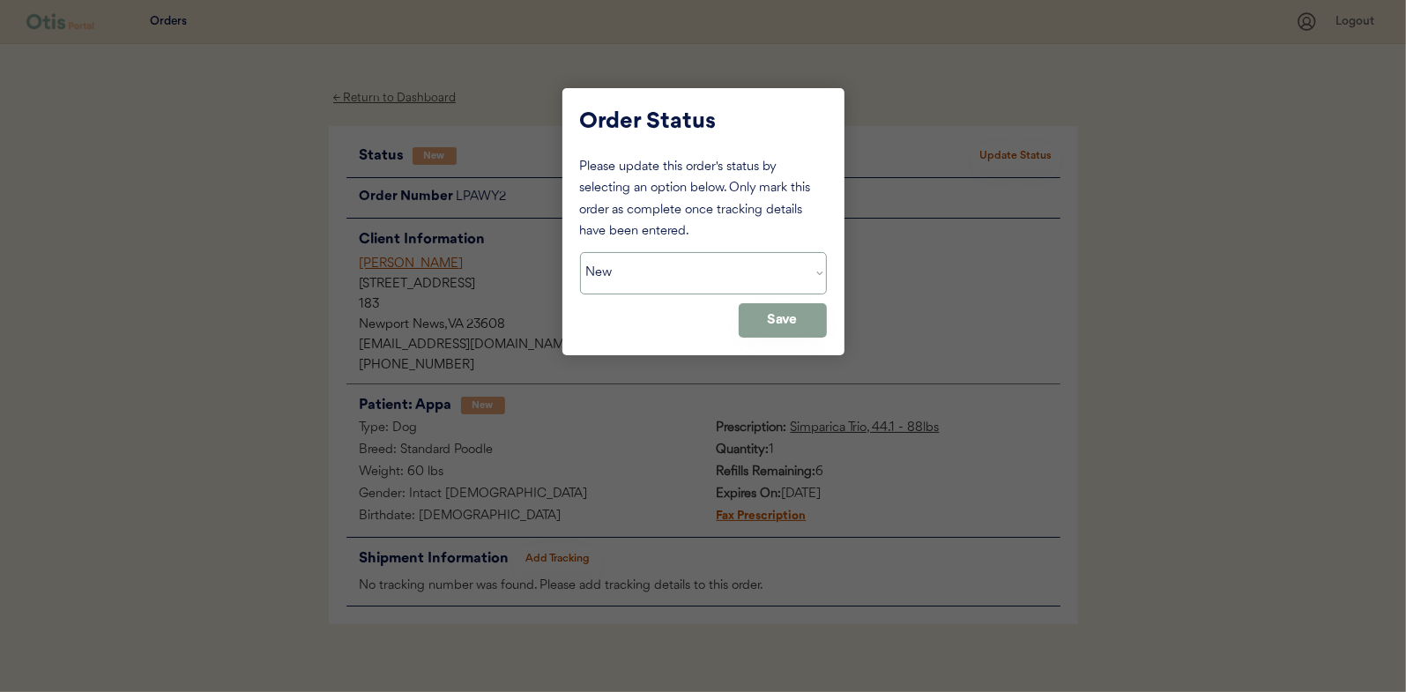
click at [636, 263] on select "Status On Hold New In Progress Complete Pending HW Consent Canceled" at bounding box center [703, 273] width 247 height 42
select select ""in_progress""
click at [580, 252] on select "Status On Hold New In Progress Complete Pending HW Consent Canceled" at bounding box center [703, 273] width 247 height 42
click at [801, 306] on button "Save" at bounding box center [782, 320] width 88 height 34
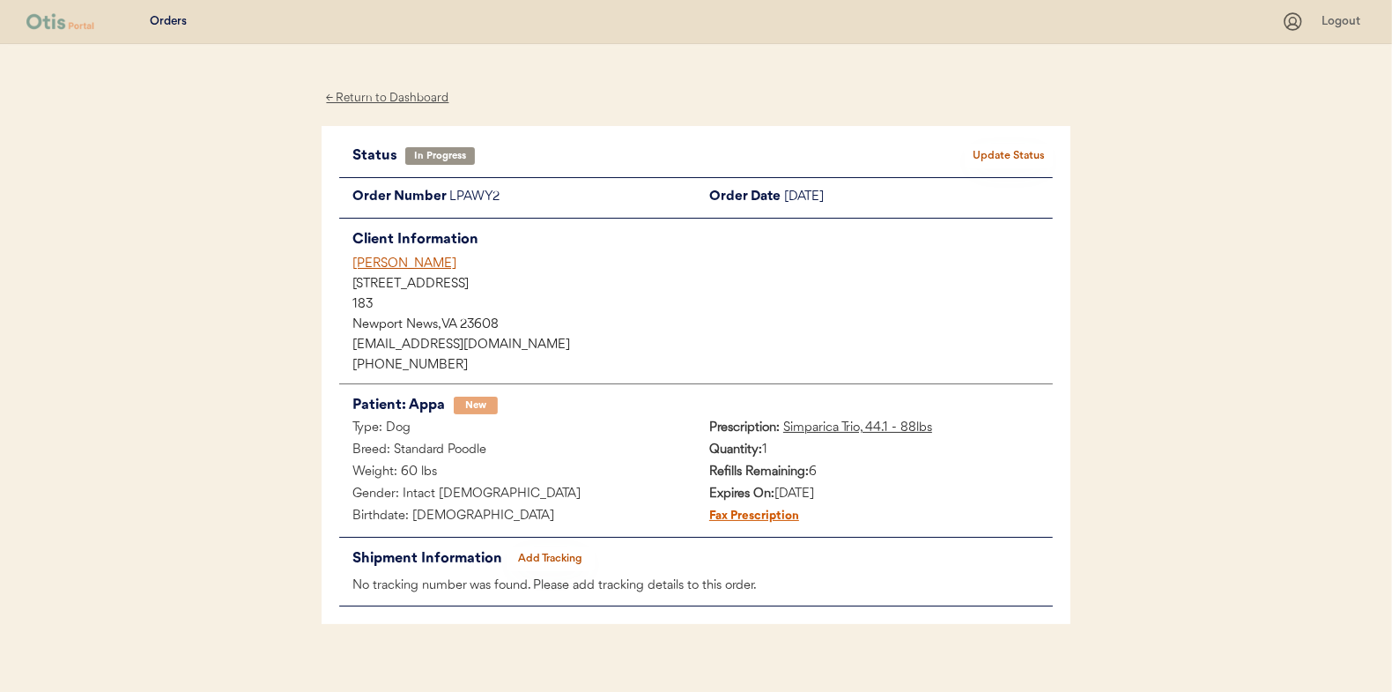
click at [390, 82] on div "← Return to Dashboard Status In Progress Update Status Order Number LPAWY2 Orde…" at bounding box center [696, 378] width 749 height 668
click at [377, 92] on div "← Return to Dashboard" at bounding box center [388, 98] width 132 height 20
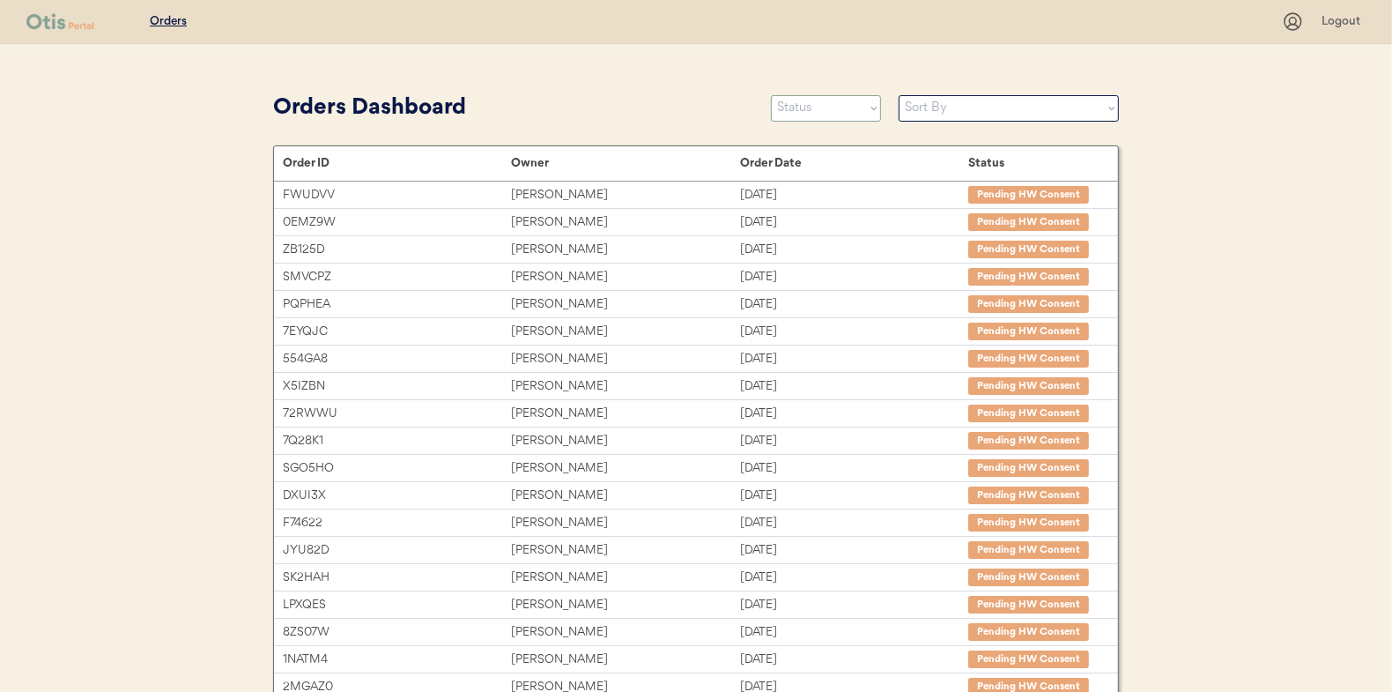
click at [805, 114] on select "Status On Hold New In Progress Complete Pending HW Consent Canceled" at bounding box center [826, 108] width 110 height 26
select select ""new""
click at [771, 95] on select "Status On Hold New In Progress Complete Pending HW Consent Canceled" at bounding box center [826, 108] width 110 height 26
